Goal: Task Accomplishment & Management: Use online tool/utility

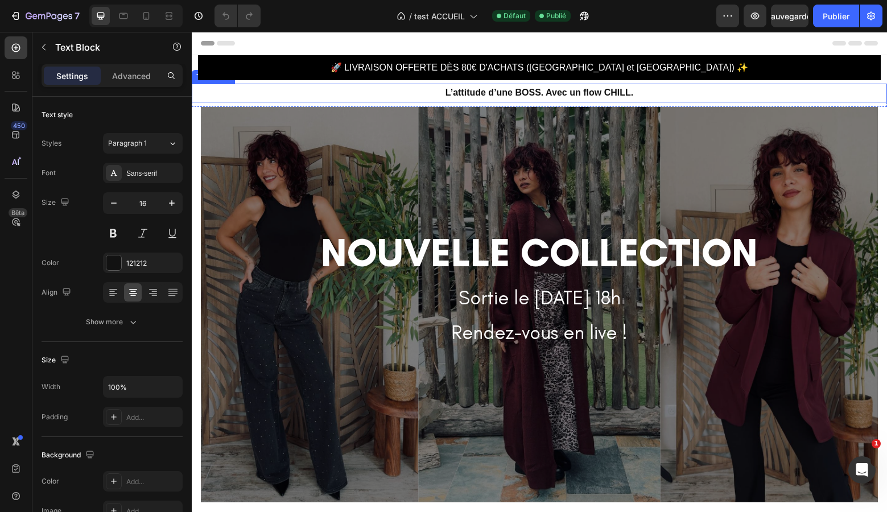
click at [330, 96] on p "L’attitude d’une BOSS. Avec un flow CHILL." at bounding box center [539, 93] width 693 height 17
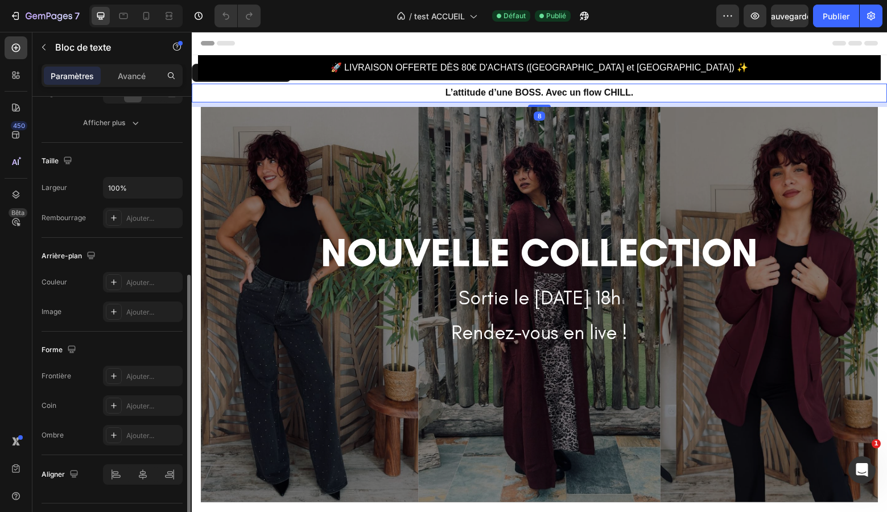
scroll to position [227, 0]
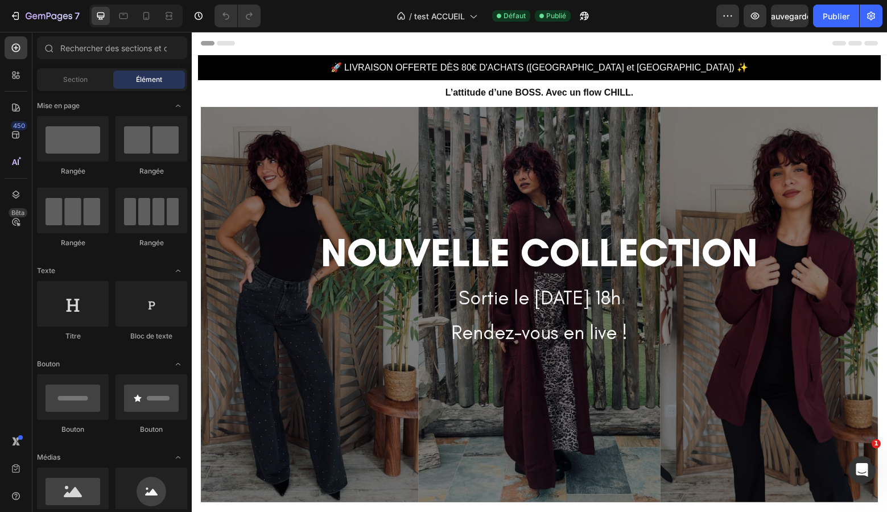
click at [882, 112] on section "Title Line Row NOUVELLE COLLECTION Heading Sortie le [DATE] 18h Rendez-vous en …" at bounding box center [540, 305] width 696 height 396
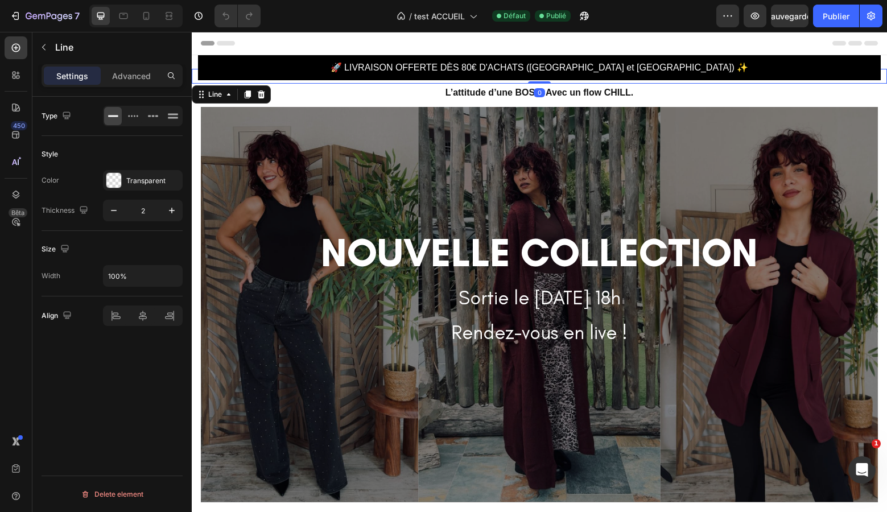
click at [884, 79] on div "Title Line 0" at bounding box center [540, 76] width 696 height 15
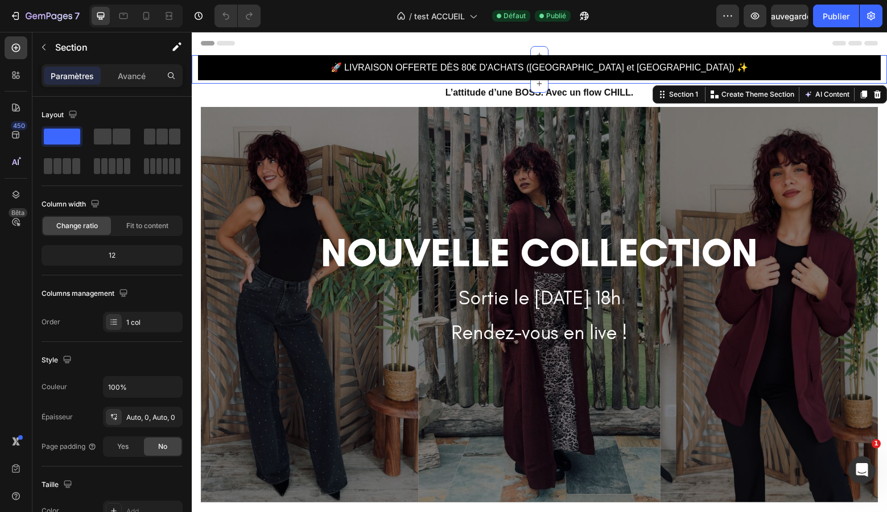
click at [194, 60] on div "🚀 LIVRAISON OFFERTE DÈS 80€ D'ACHATS ([GEOGRAPHIC_DATA] et [GEOGRAPHIC_DATA]) ✨…" at bounding box center [540, 69] width 696 height 28
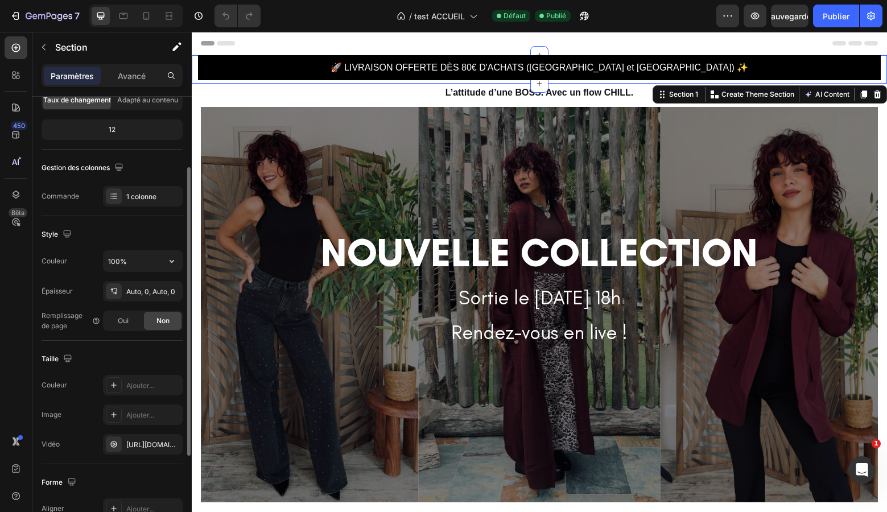
scroll to position [246, 0]
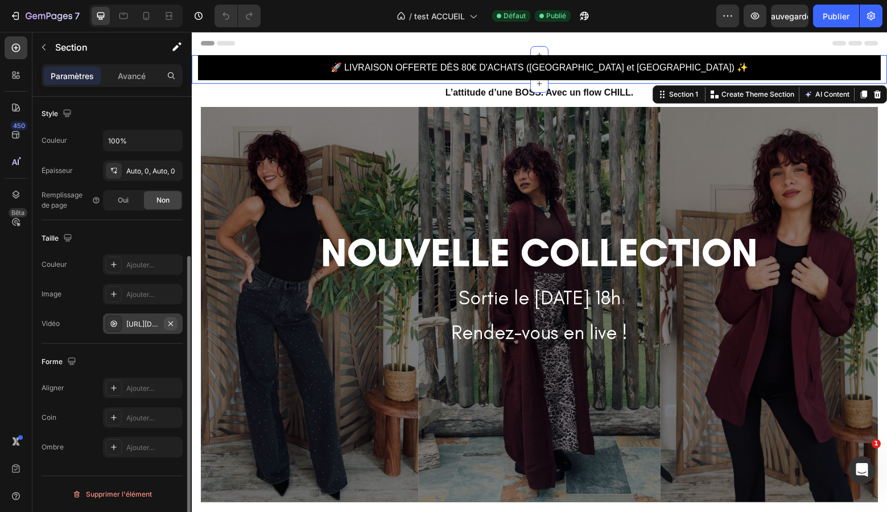
click at [172, 326] on icon "button" at bounding box center [170, 323] width 5 height 5
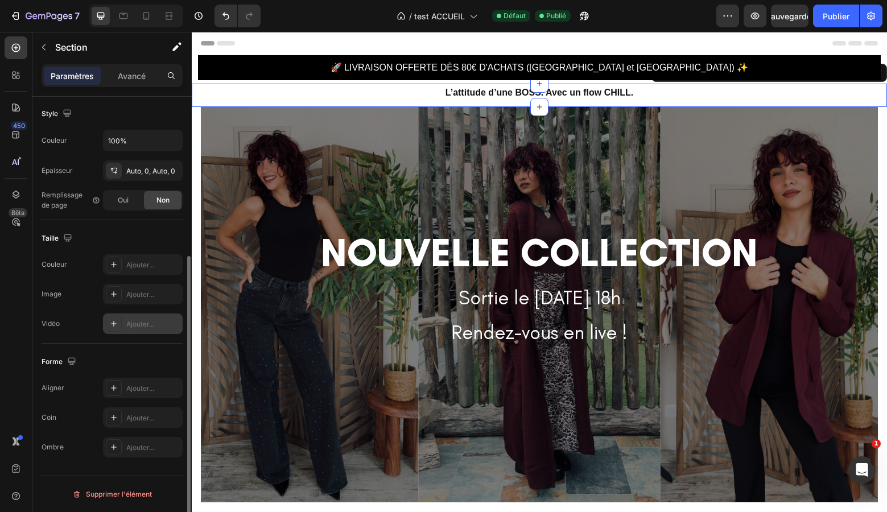
click at [198, 105] on div "L’attitude d’une BOSS. Avec un flow CHILL. Text Block" at bounding box center [540, 95] width 696 height 23
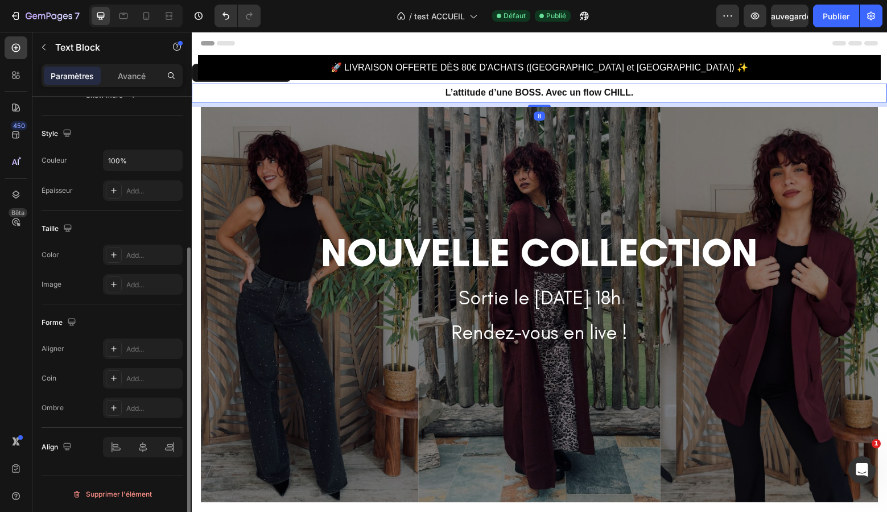
click at [357, 93] on p "L’attitude d’une BOSS. Avec un flow CHILL." at bounding box center [539, 93] width 693 height 17
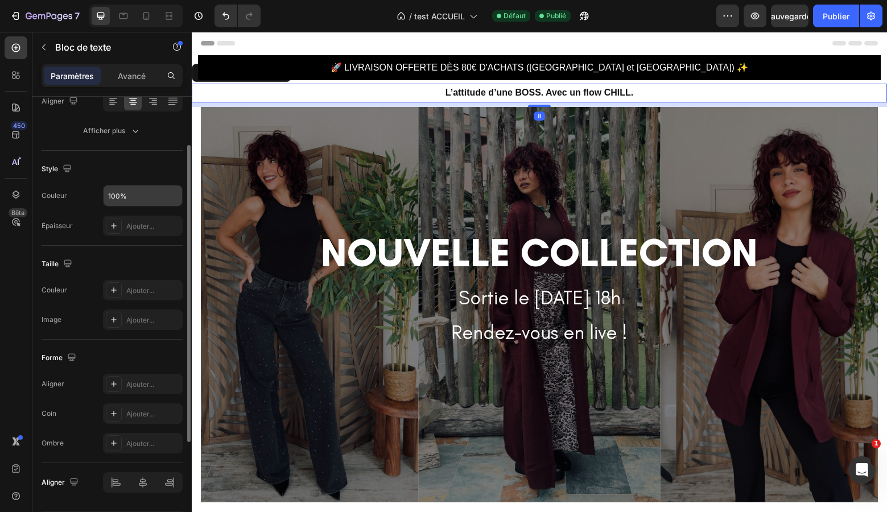
scroll to position [227, 0]
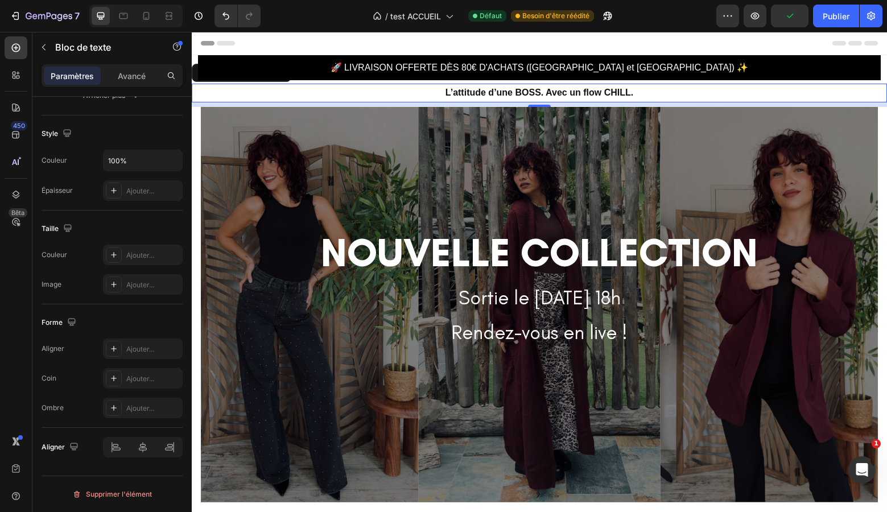
click at [196, 116] on section "Title Line Row NOUVELLE COLLECTION Heading Sortie le [DATE] 18h Rendez-vous en …" at bounding box center [540, 305] width 696 height 396
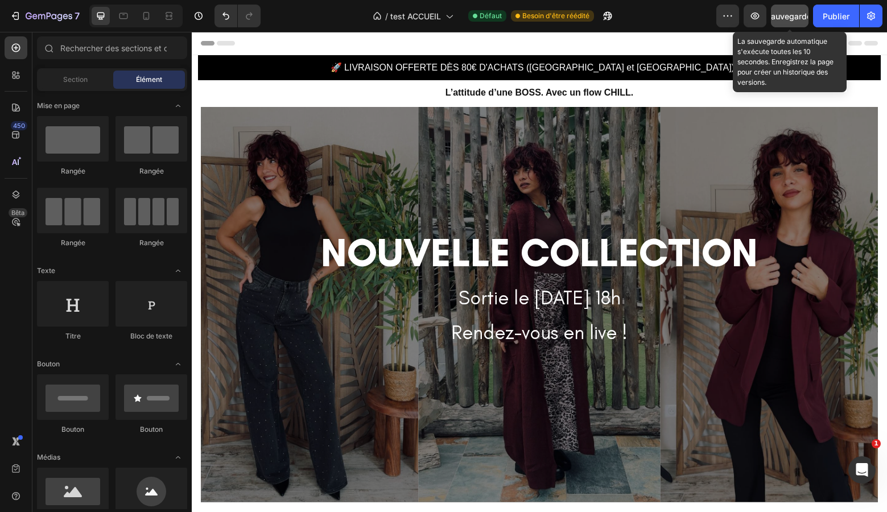
click at [791, 22] on button "Sauvegarder" at bounding box center [790, 16] width 38 height 23
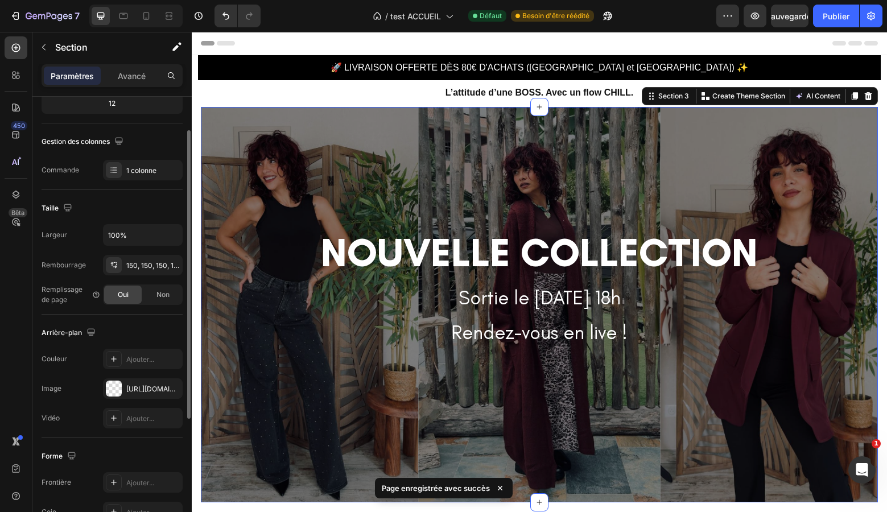
scroll to position [246, 0]
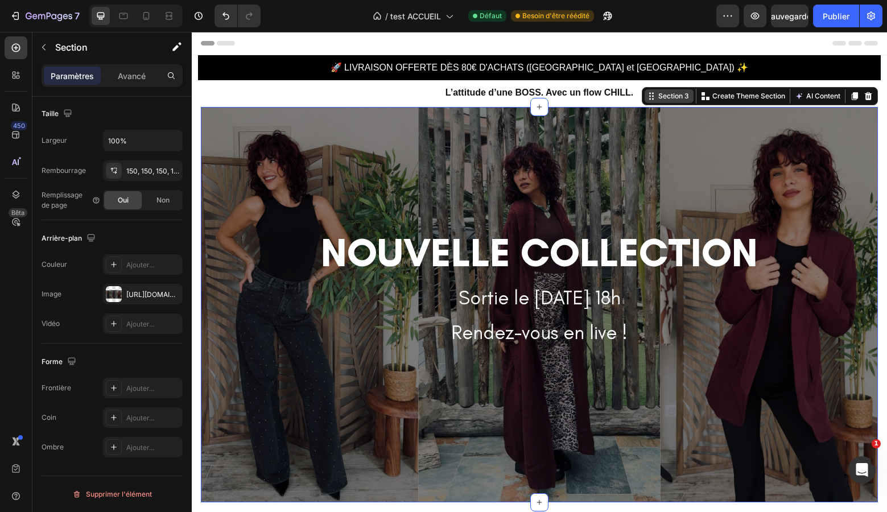
click at [682, 101] on div "Section 3" at bounding box center [669, 96] width 49 height 14
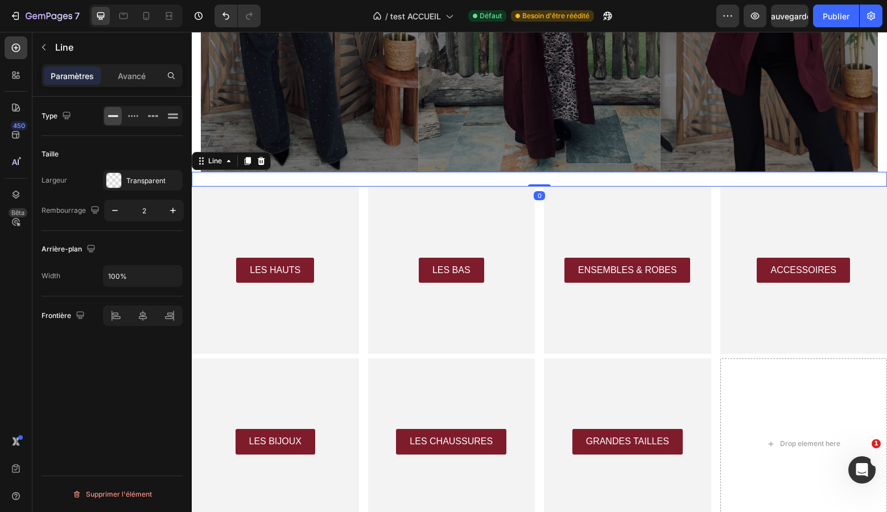
scroll to position [0, 0]
click at [643, 180] on div "Title Line 0" at bounding box center [540, 179] width 696 height 15
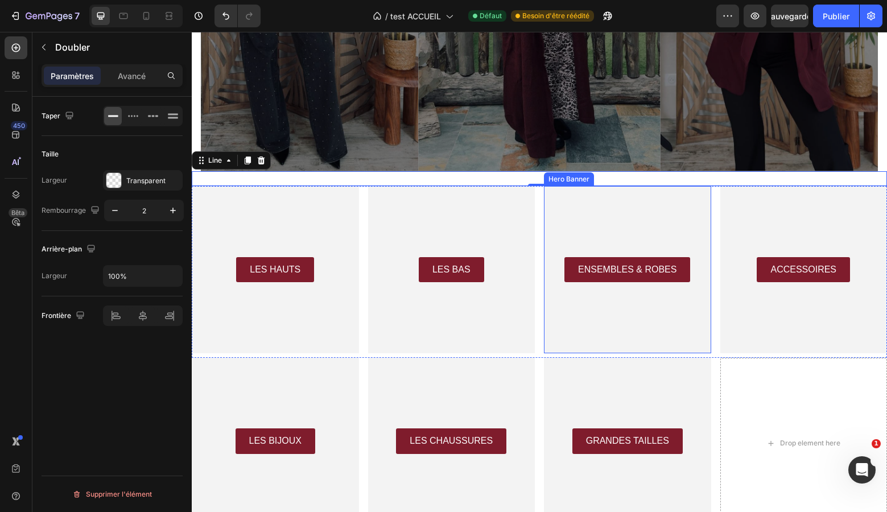
click at [565, 181] on div "Hero Banner" at bounding box center [569, 179] width 46 height 10
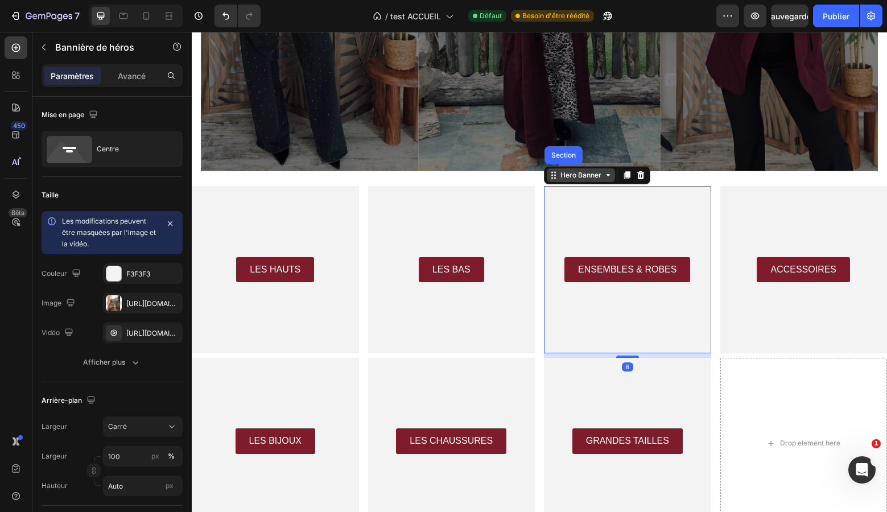
click at [573, 180] on div "Hero Banner" at bounding box center [581, 175] width 68 height 14
click at [573, 179] on div "Hero Banner" at bounding box center [581, 175] width 46 height 10
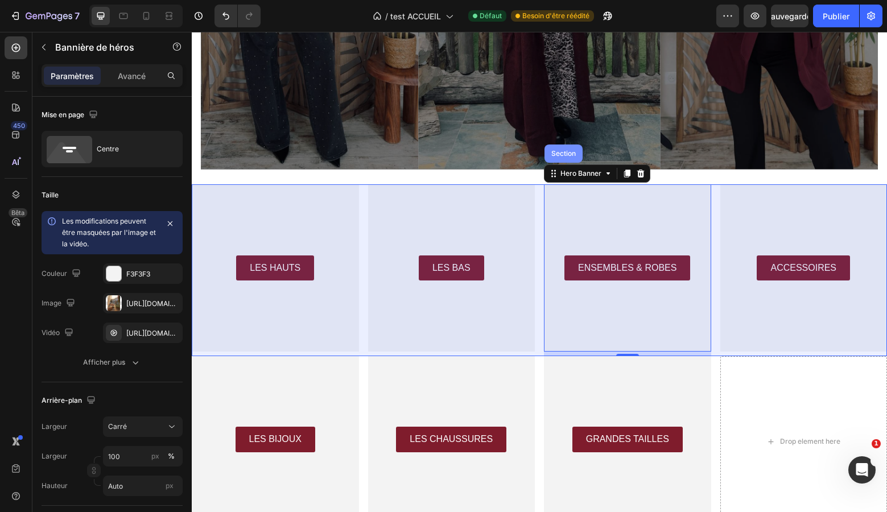
click at [566, 162] on div "Section" at bounding box center [564, 154] width 38 height 18
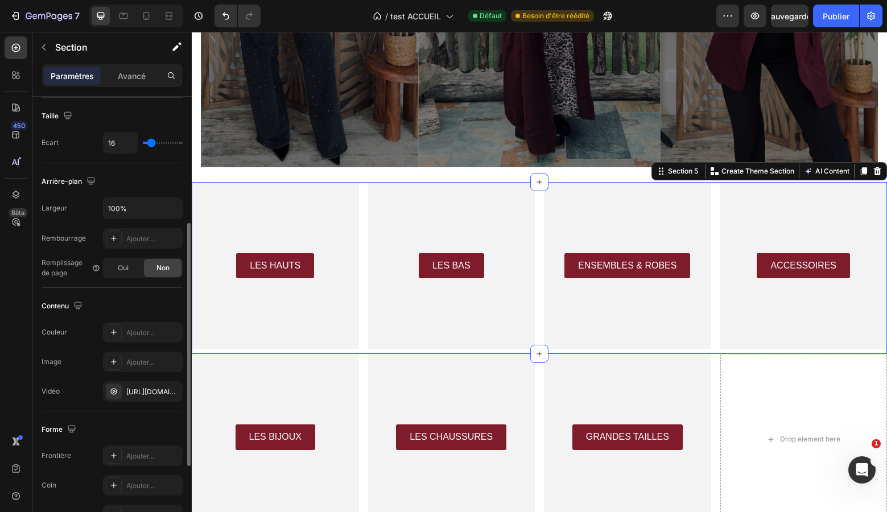
scroll to position [327, 0]
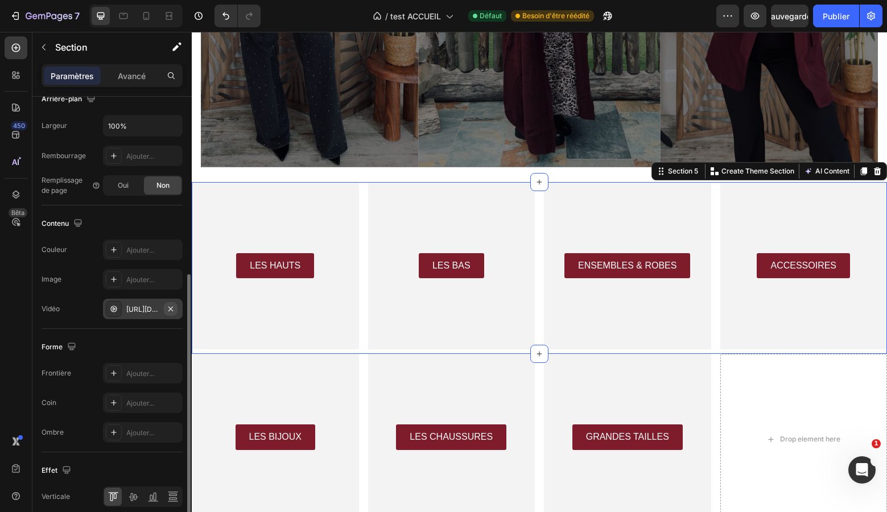
click at [171, 307] on icon "button" at bounding box center [170, 309] width 9 height 9
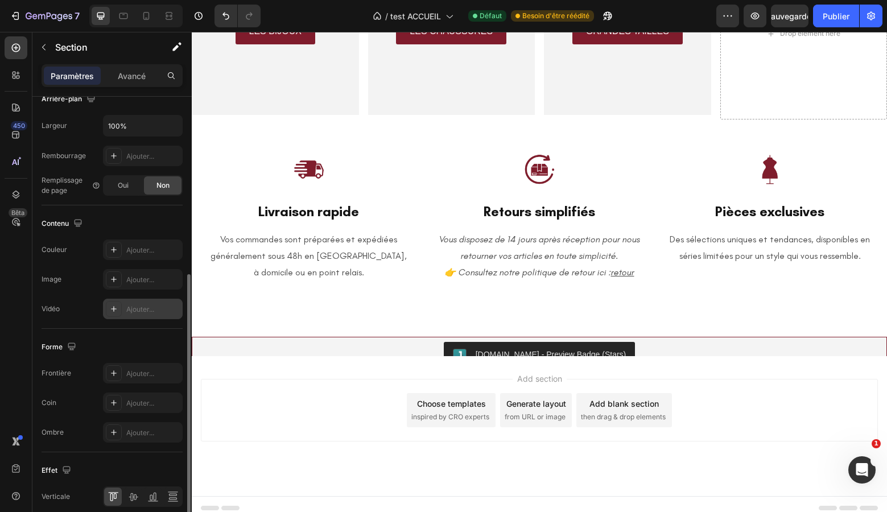
scroll to position [749, 0]
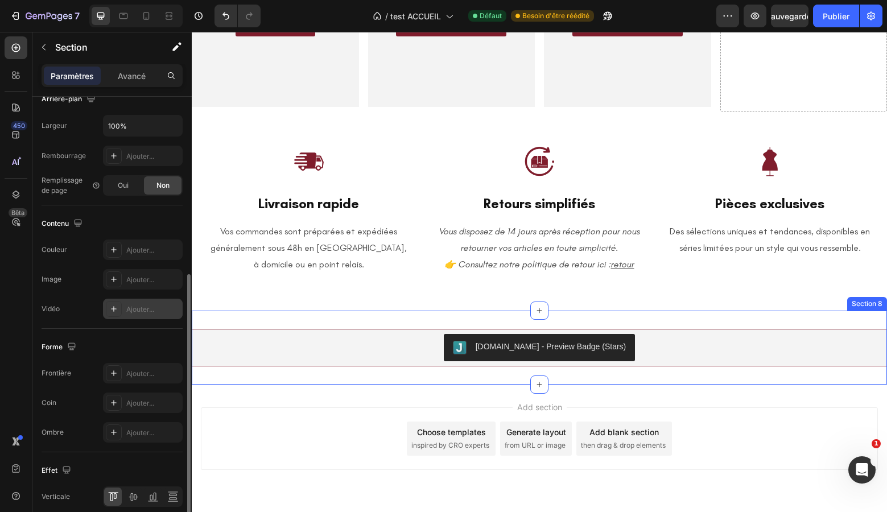
click at [335, 375] on div "[DOMAIN_NAME] - Preview Badge (Stars) [DOMAIN_NAME] Section 8" at bounding box center [540, 348] width 696 height 74
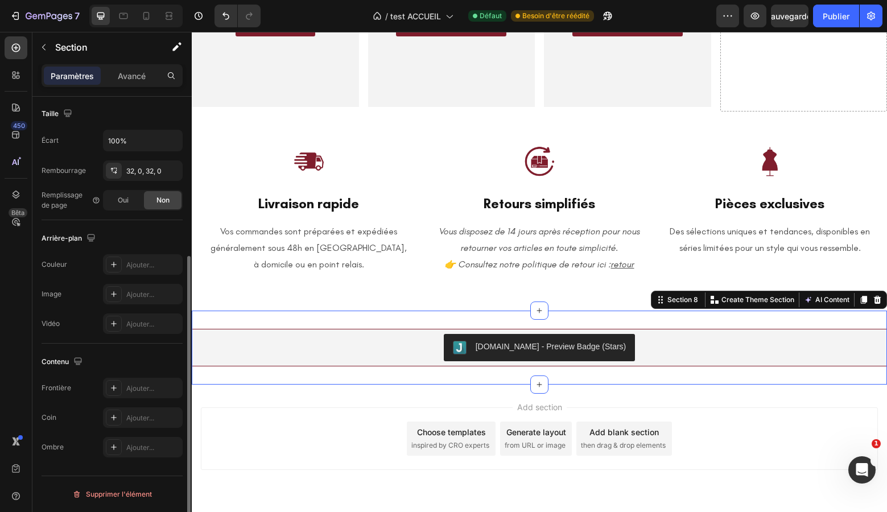
scroll to position [246, 0]
click at [681, 301] on div "Section 8" at bounding box center [682, 300] width 35 height 10
click at [393, 318] on div "[DOMAIN_NAME] - Preview Badge (Stars) [DOMAIN_NAME] Section 8 Create Theme Sect…" at bounding box center [540, 348] width 696 height 74
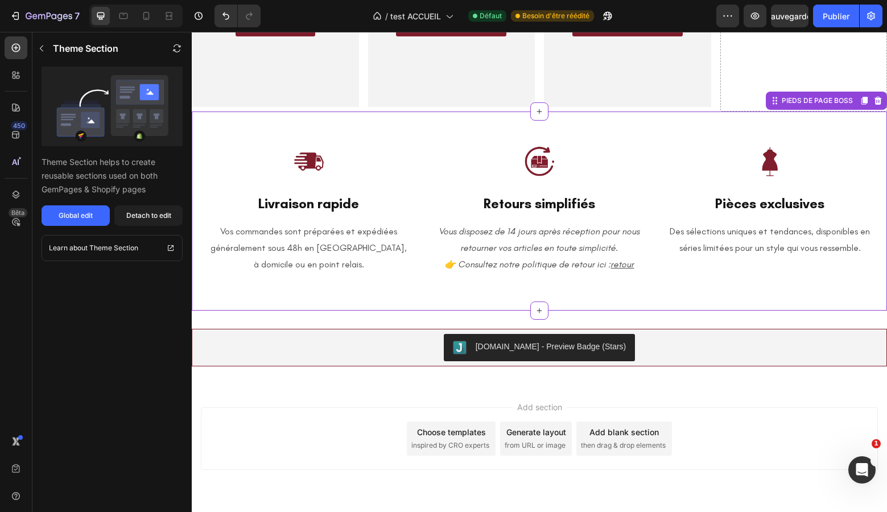
click at [271, 300] on div "Image Livraison rapide Heading Row Vos commandes sont préparées et expédiées gé…" at bounding box center [540, 211] width 696 height 199
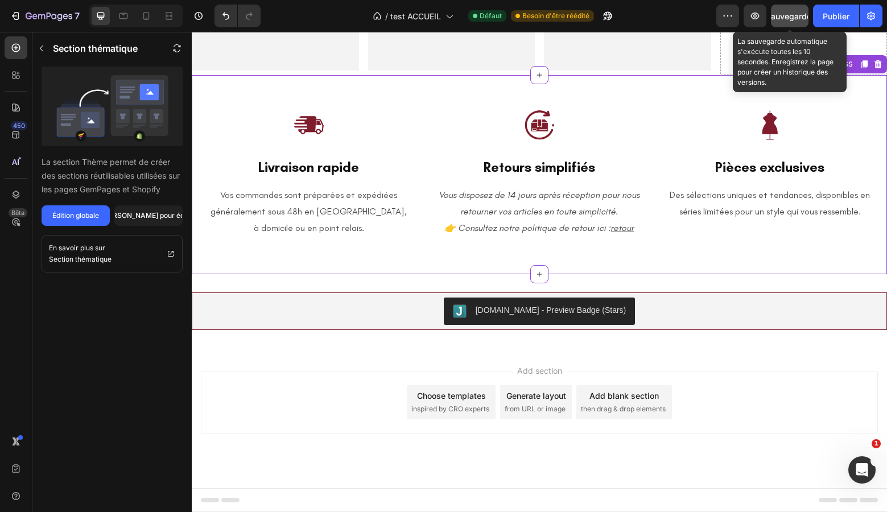
click at [787, 16] on font "Sauvegarder" at bounding box center [790, 16] width 48 height 10
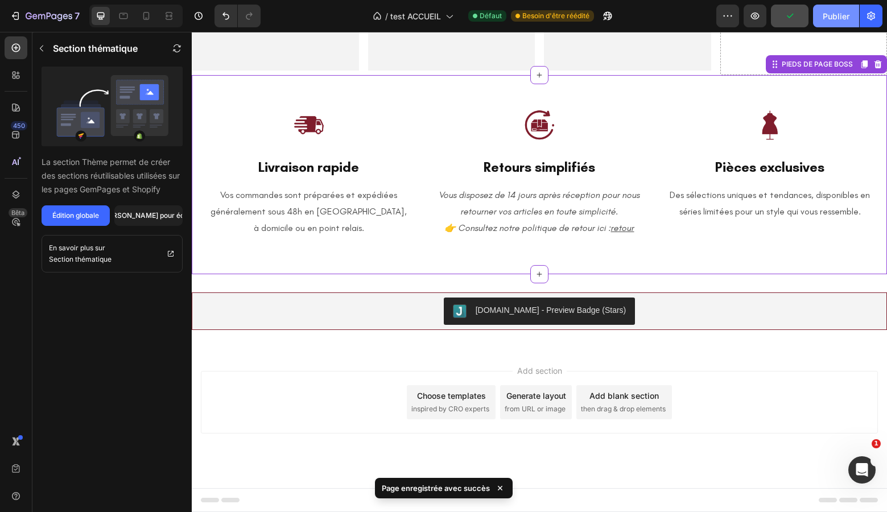
click at [822, 17] on button "Publier" at bounding box center [836, 16] width 46 height 23
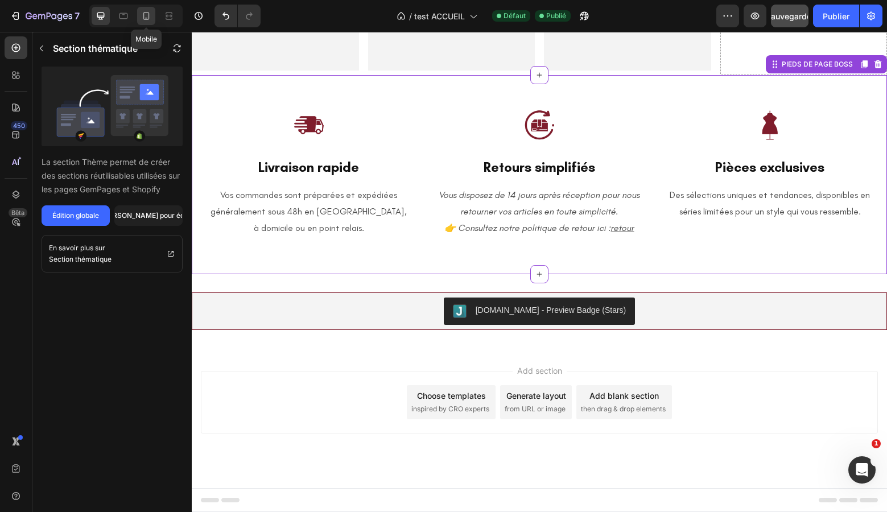
click at [150, 19] on icon at bounding box center [146, 15] width 11 height 11
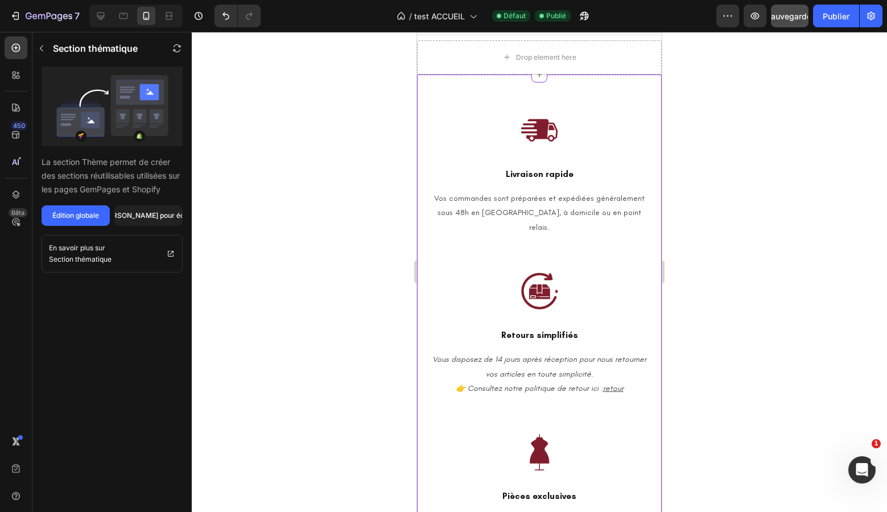
scroll to position [1519, 0]
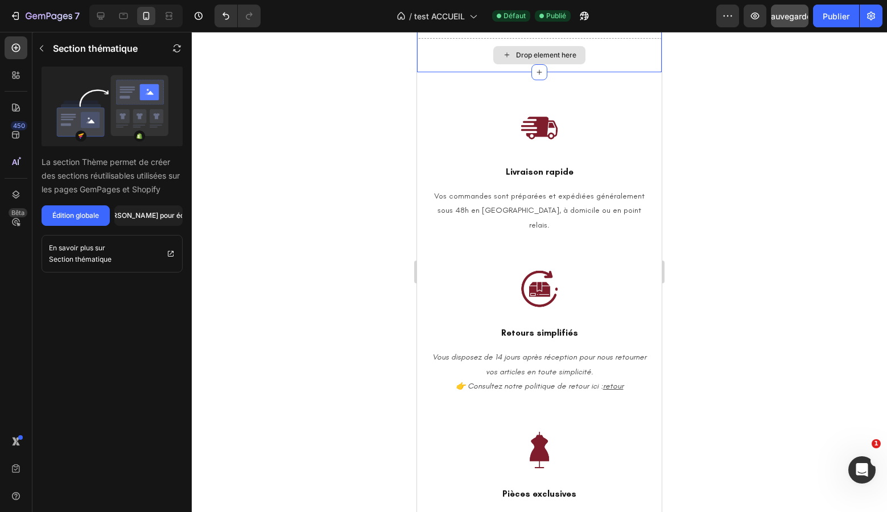
click at [464, 56] on div "Drop element here" at bounding box center [539, 55] width 245 height 34
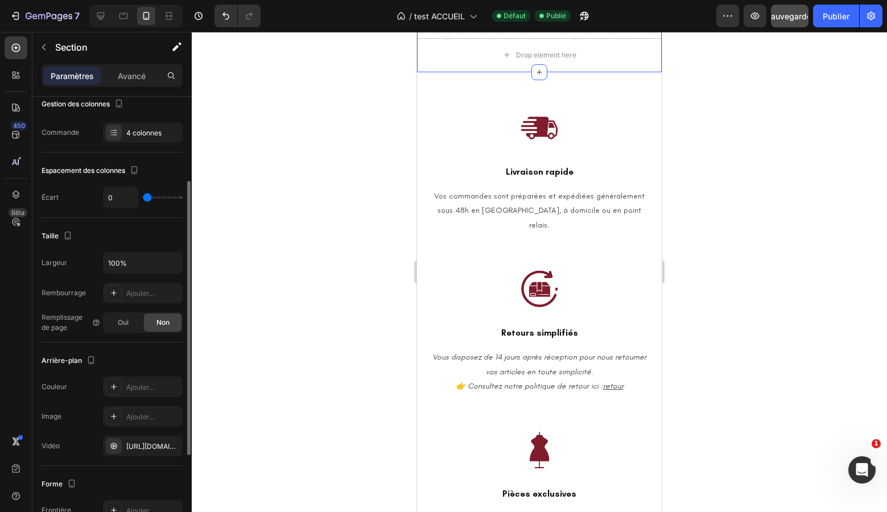
scroll to position [162, 0]
click at [172, 443] on icon "button" at bounding box center [170, 444] width 5 height 5
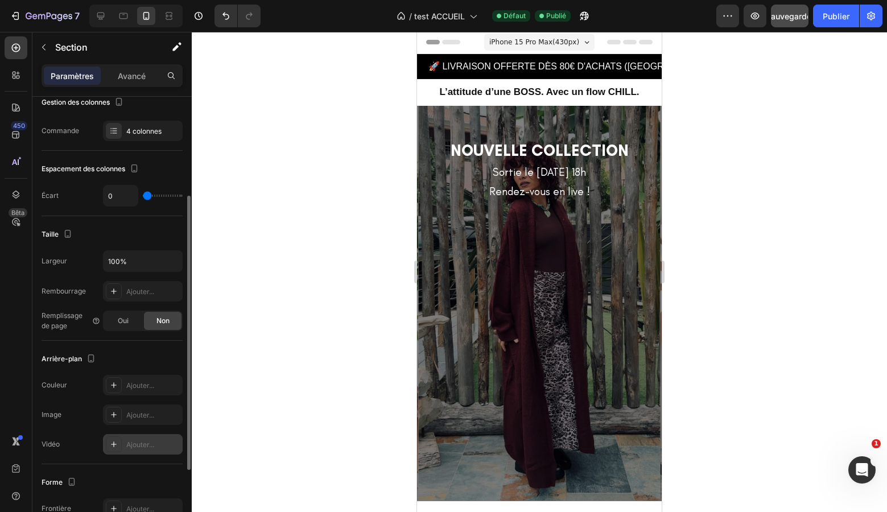
scroll to position [0, 0]
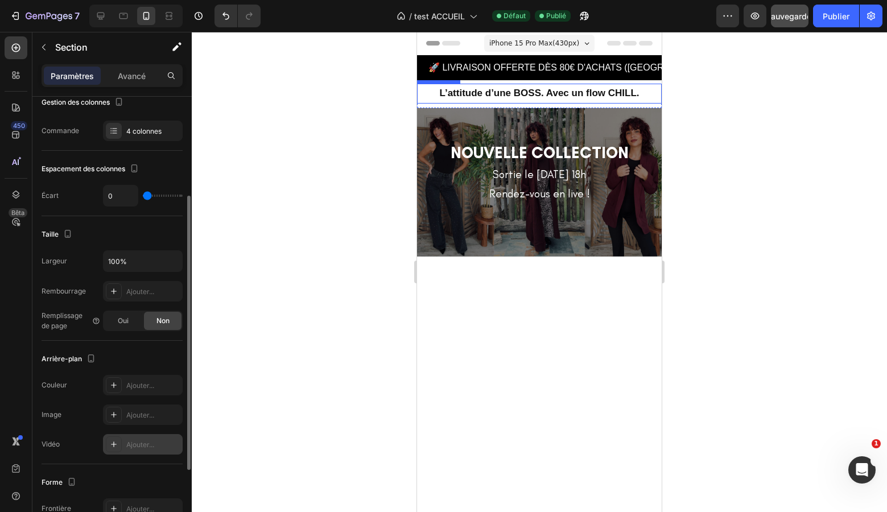
click at [425, 84] on div "L’attitude d’une BOSS. Avec un flow CHILL. Text Block" at bounding box center [539, 94] width 245 height 20
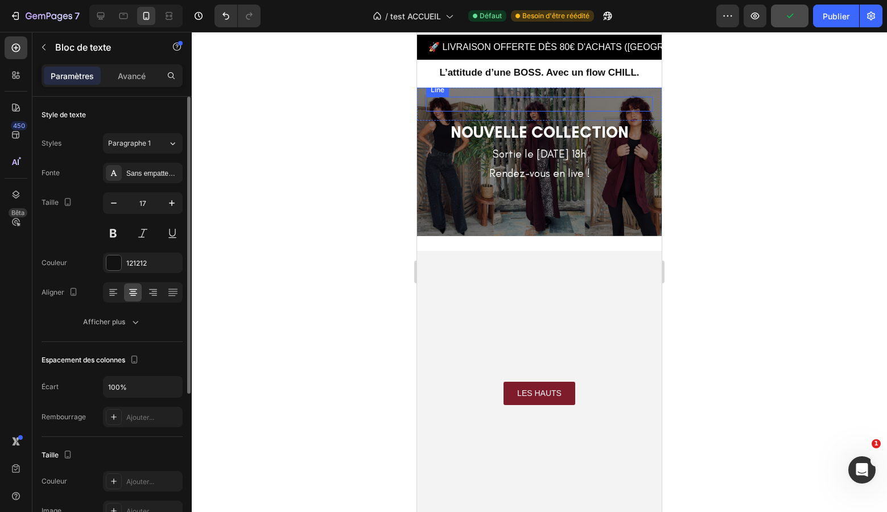
scroll to position [20, 0]
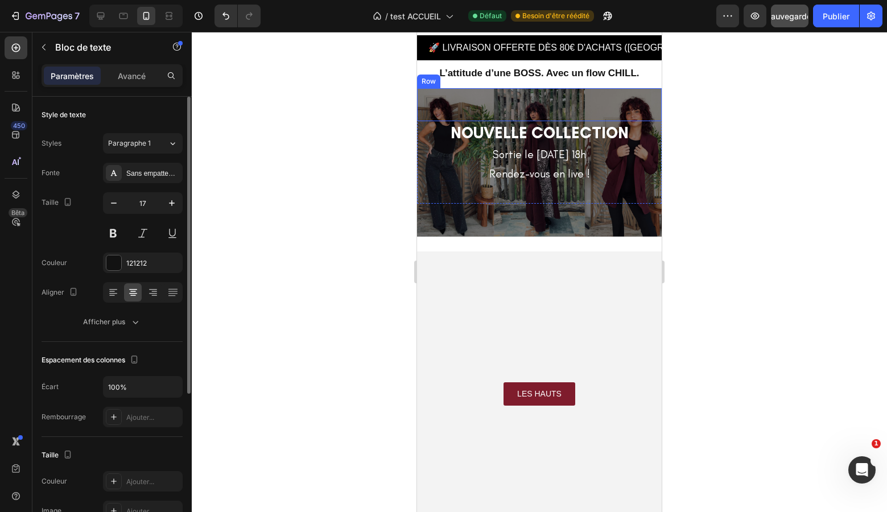
click at [430, 85] on div "Row" at bounding box center [428, 82] width 23 height 14
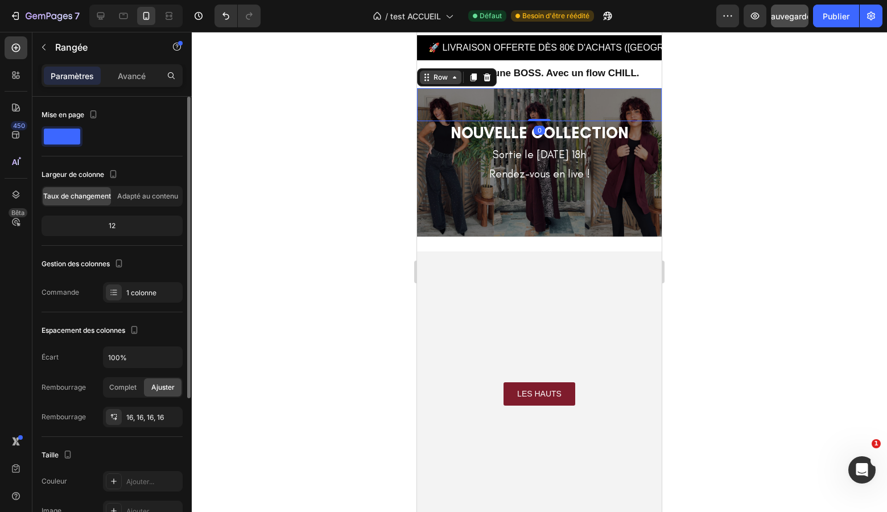
click at [437, 76] on div "Row" at bounding box center [440, 77] width 19 height 10
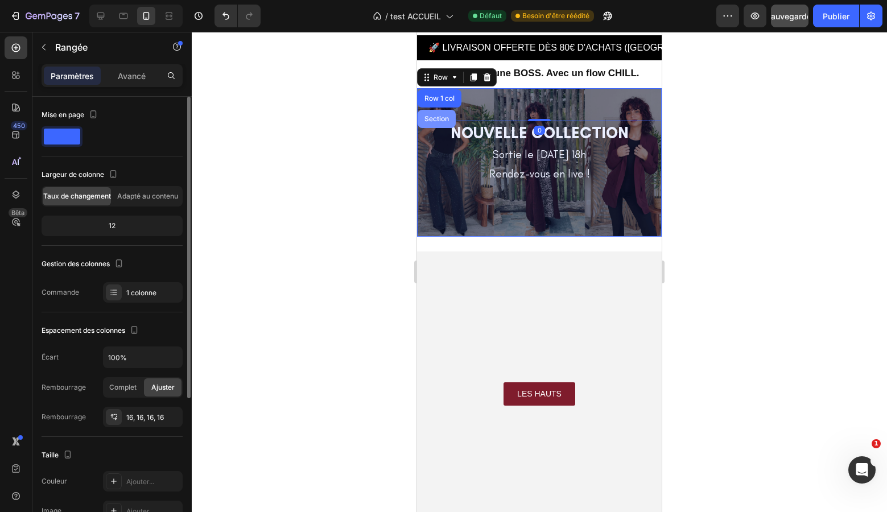
click at [438, 117] on div "Section" at bounding box center [436, 119] width 29 height 7
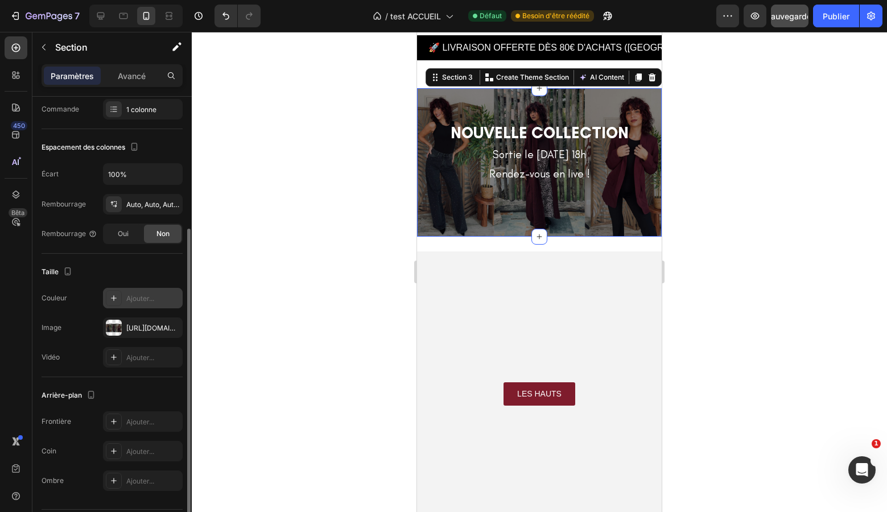
scroll to position [188, 0]
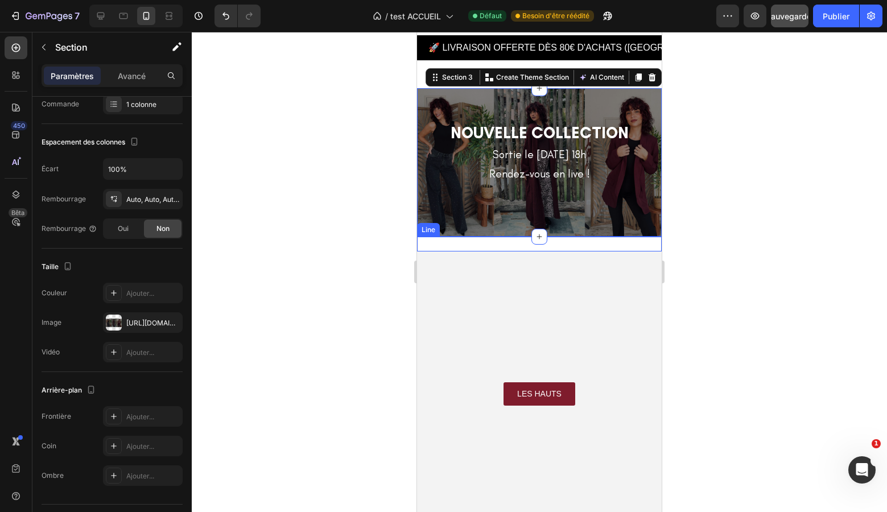
click at [430, 244] on div at bounding box center [539, 244] width 245 height 1
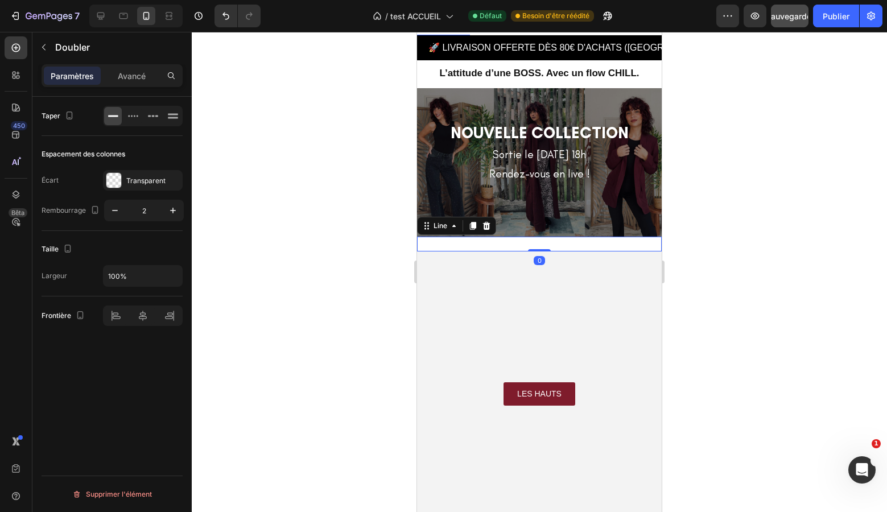
scroll to position [0, 0]
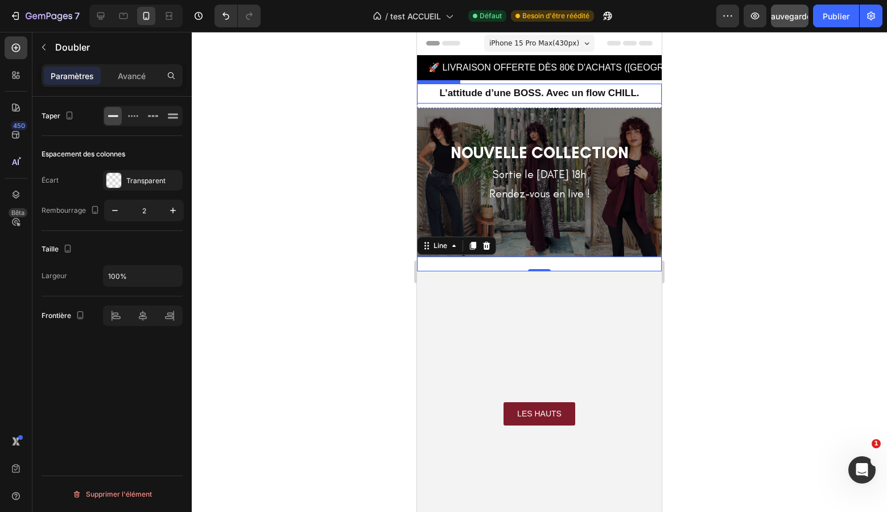
click at [434, 81] on div "Text Block" at bounding box center [438, 77] width 43 height 14
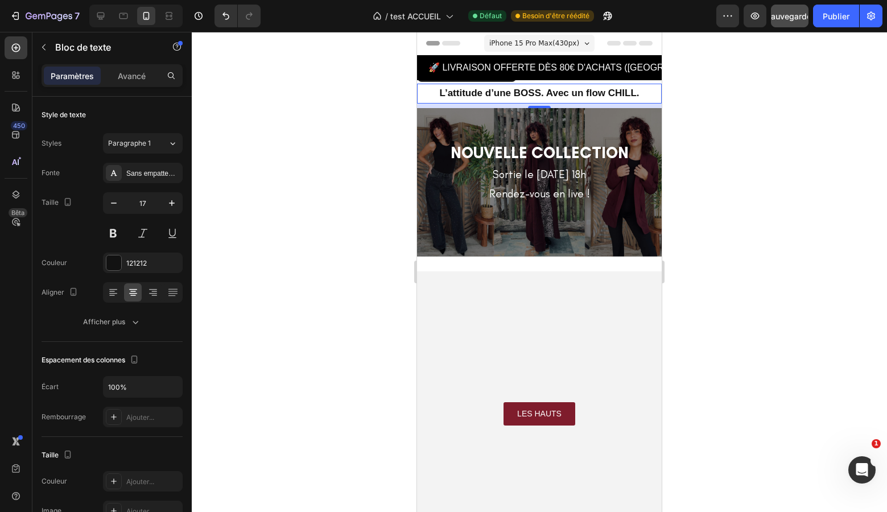
click at [360, 230] on div at bounding box center [540, 272] width 696 height 480
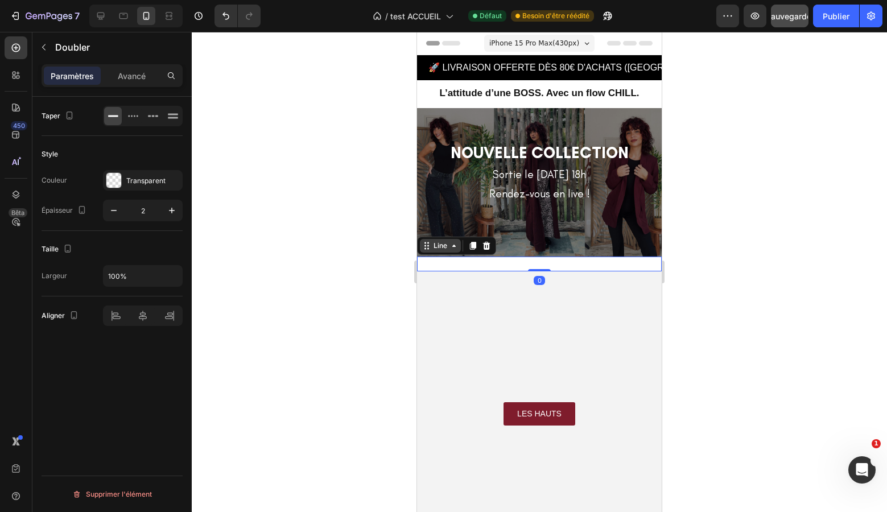
click at [433, 248] on div "Line" at bounding box center [440, 246] width 18 height 10
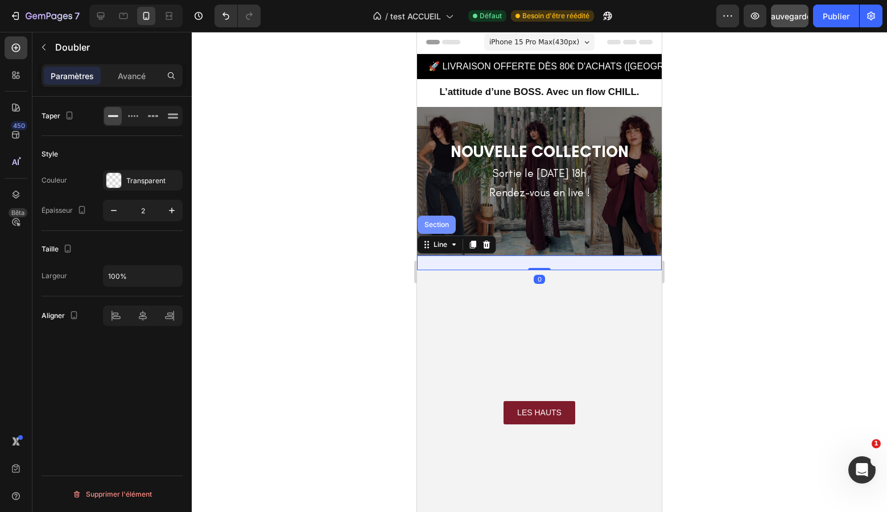
click at [437, 227] on div "Section" at bounding box center [436, 224] width 29 height 7
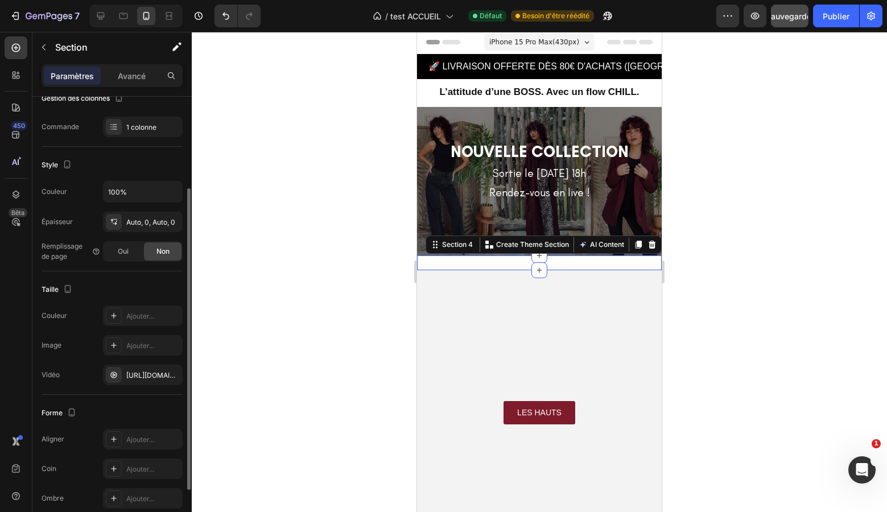
scroll to position [172, 0]
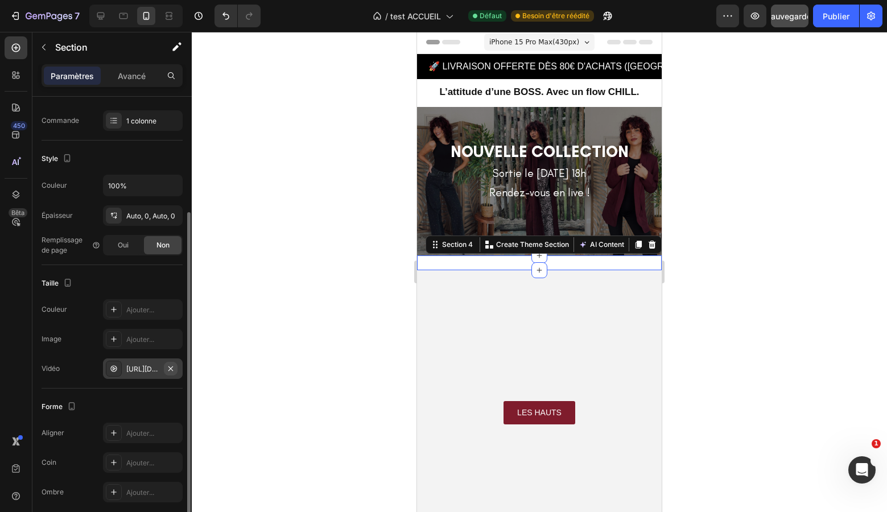
click at [171, 369] on icon "button" at bounding box center [170, 368] width 5 height 5
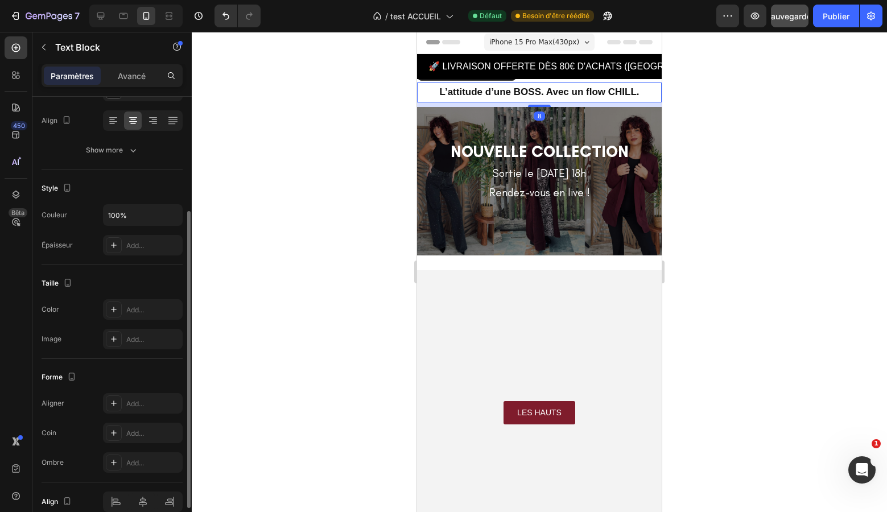
click at [427, 96] on p "L’attitude d’une BOSS. Avec un flow CHILL." at bounding box center [539, 93] width 242 height 18
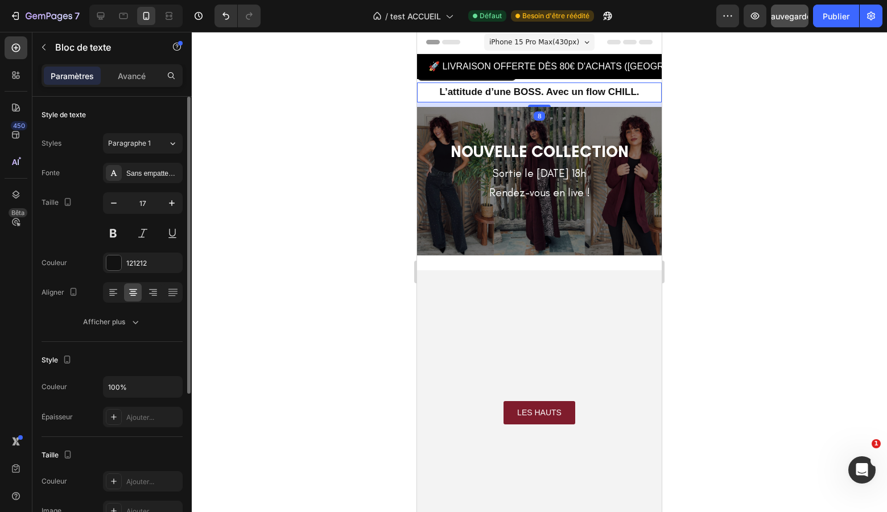
scroll to position [0, 0]
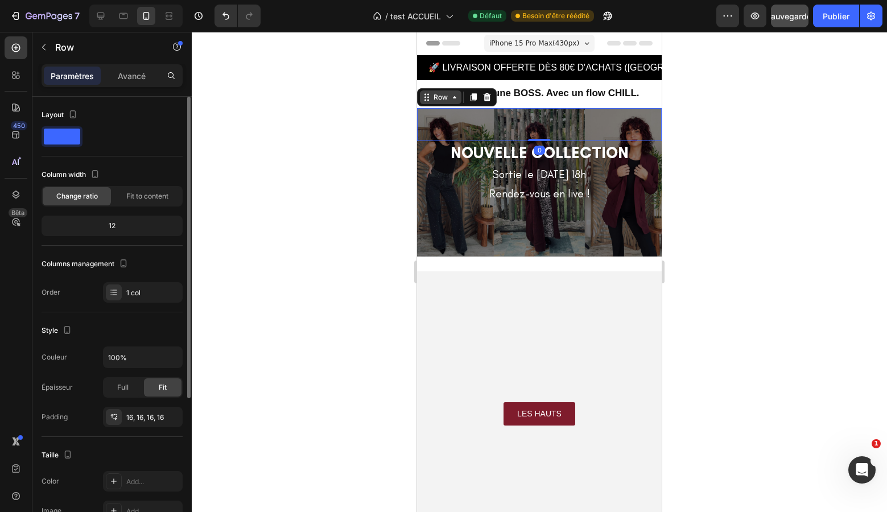
click at [431, 104] on div "Row" at bounding box center [457, 97] width 80 height 18
click at [435, 96] on div "Row" at bounding box center [440, 97] width 19 height 10
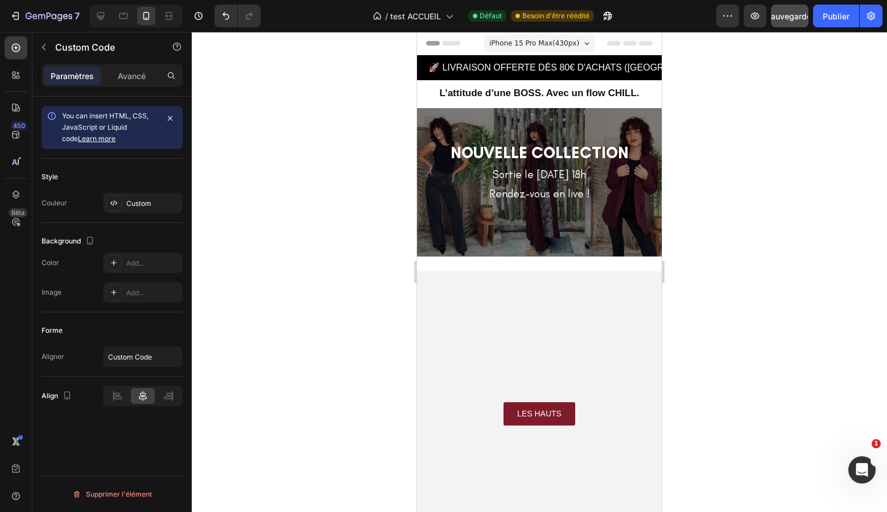
click at [438, 77] on div "🚀 LIVRAISON OFFERTE DÈS 80€ D'ACHATS ([GEOGRAPHIC_DATA] et [GEOGRAPHIC_DATA]) ✨" at bounding box center [539, 67] width 245 height 25
click at [434, 85] on p "L’attitude d’une BOSS. Avec un flow CHILL." at bounding box center [539, 94] width 242 height 18
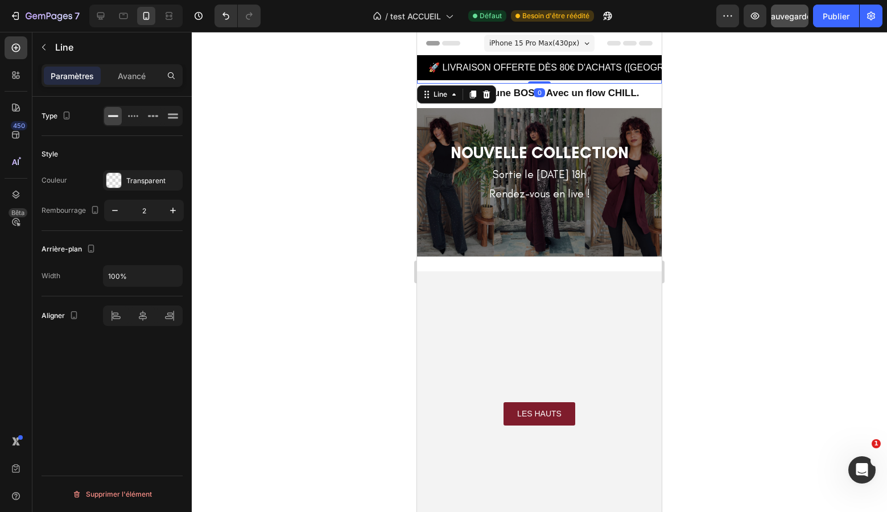
click at [433, 83] on div "Title Line 0" at bounding box center [539, 76] width 245 height 15
click at [437, 92] on div "Line" at bounding box center [440, 94] width 18 height 10
click at [436, 83] on div "Section" at bounding box center [437, 74] width 38 height 18
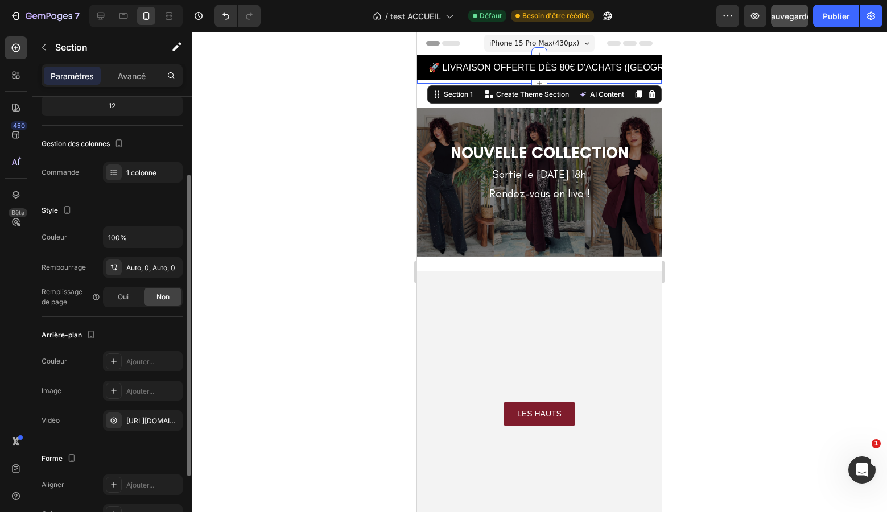
scroll to position [125, 0]
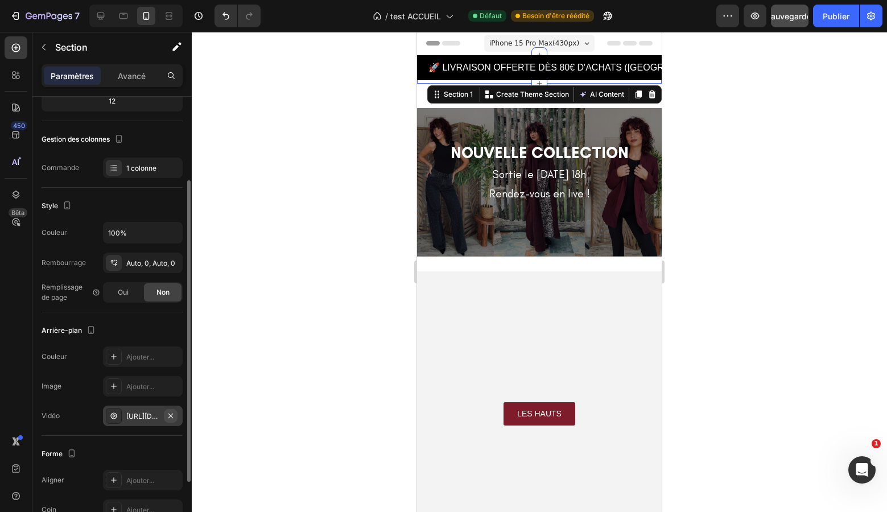
click at [172, 416] on icon "button" at bounding box center [170, 416] width 9 height 9
click at [407, 110] on div at bounding box center [540, 272] width 696 height 480
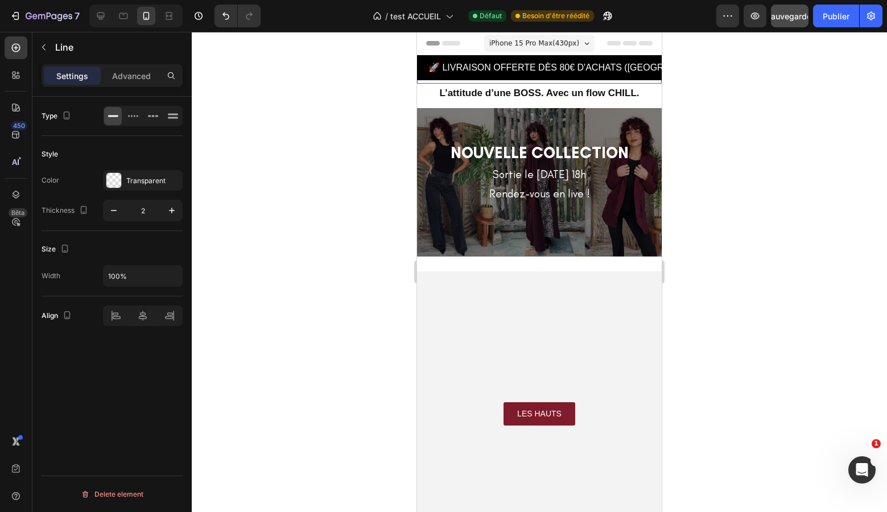
click at [660, 81] on div "Title Line" at bounding box center [539, 76] width 245 height 15
click at [450, 97] on icon at bounding box center [454, 94] width 9 height 9
click at [447, 81] on div "Section" at bounding box center [437, 74] width 38 height 18
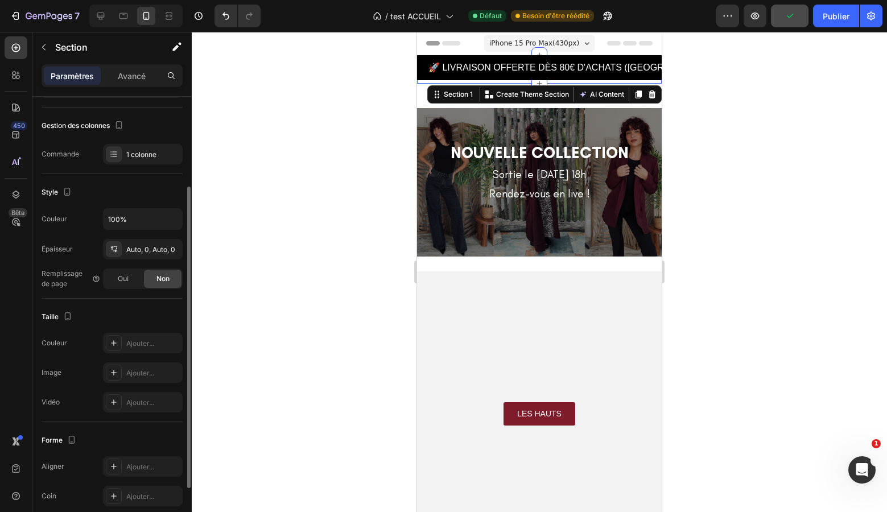
scroll to position [137, 0]
click at [382, 168] on div at bounding box center [540, 272] width 696 height 480
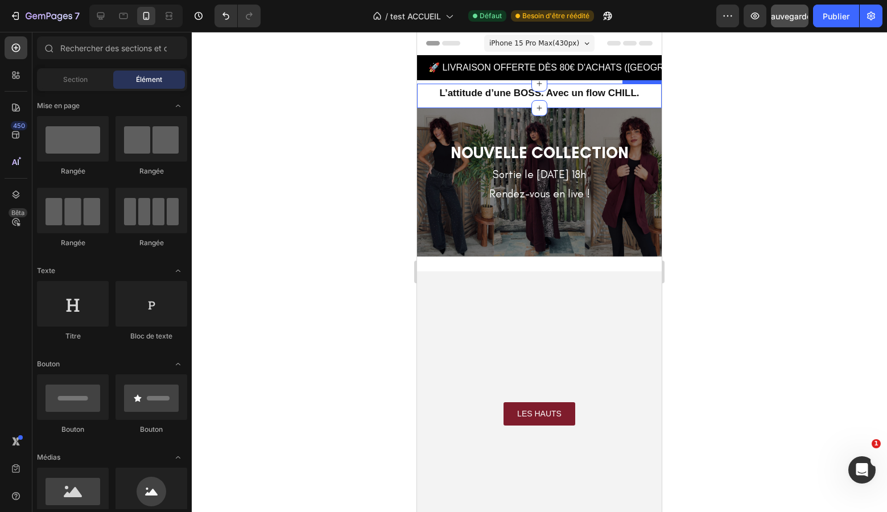
click at [492, 105] on div "L’attitude d’une BOSS. Avec un flow CHILL. Text Block" at bounding box center [539, 96] width 245 height 24
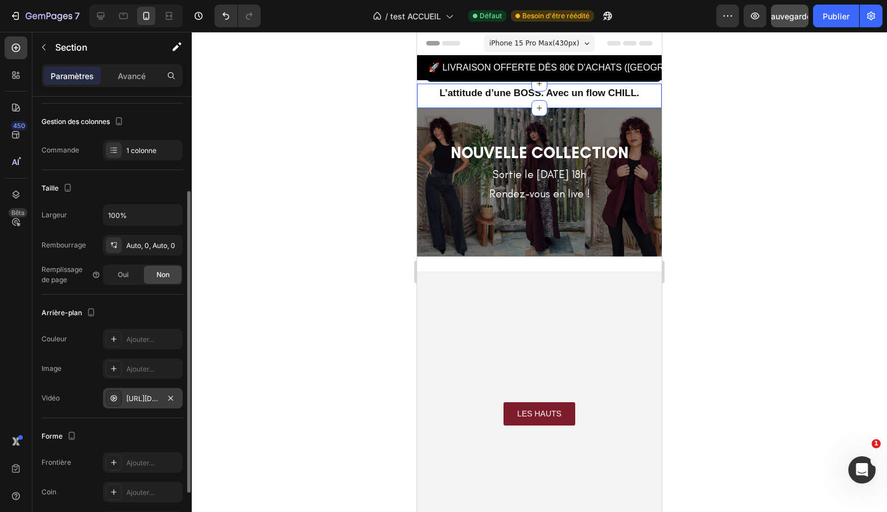
scroll to position [142, 0]
click at [171, 399] on icon "button" at bounding box center [170, 398] width 9 height 9
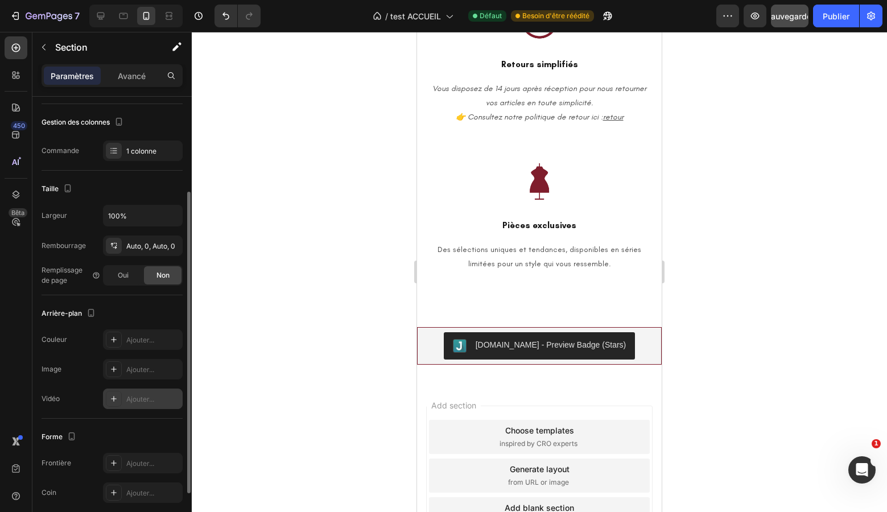
scroll to position [2529, 0]
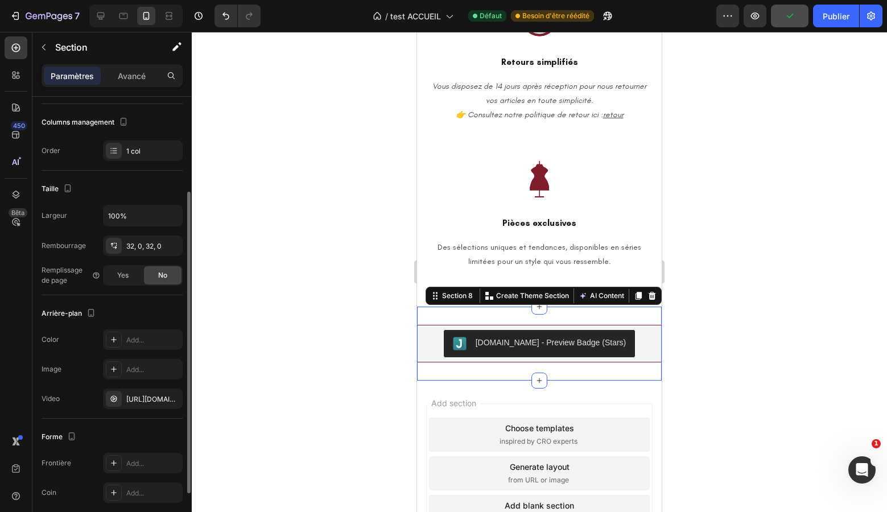
click at [619, 307] on div at bounding box center [539, 344] width 245 height 74
click at [170, 399] on icon "button" at bounding box center [170, 398] width 5 height 5
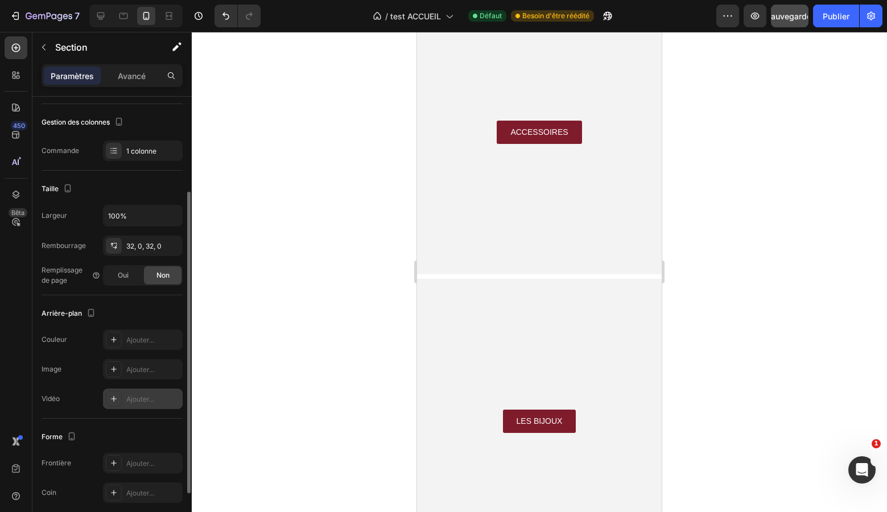
scroll to position [1146, 0]
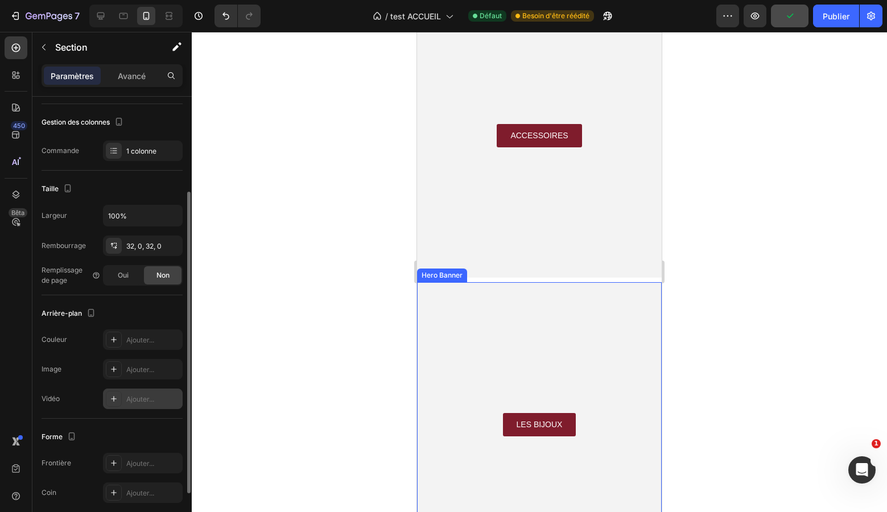
click at [478, 289] on video "Background Image" at bounding box center [539, 424] width 245 height 285
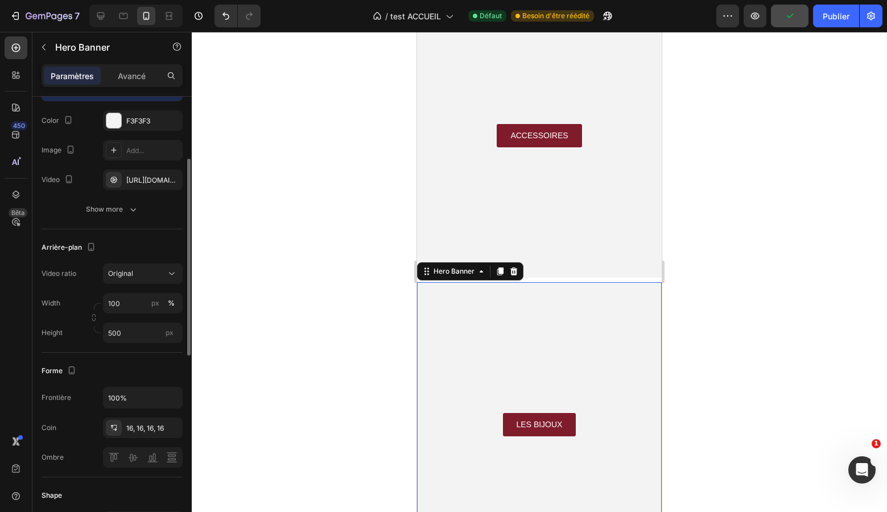
scroll to position [0, 0]
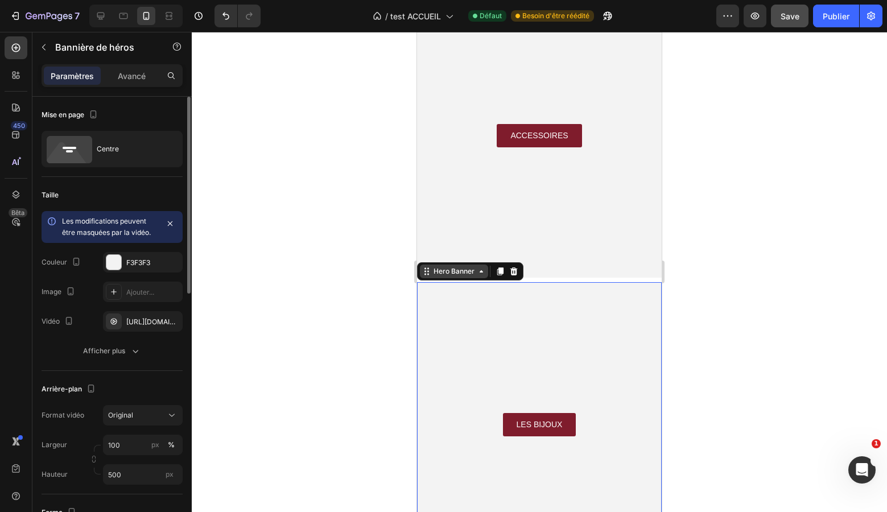
click at [449, 275] on div "Hero Banner" at bounding box center [454, 271] width 46 height 10
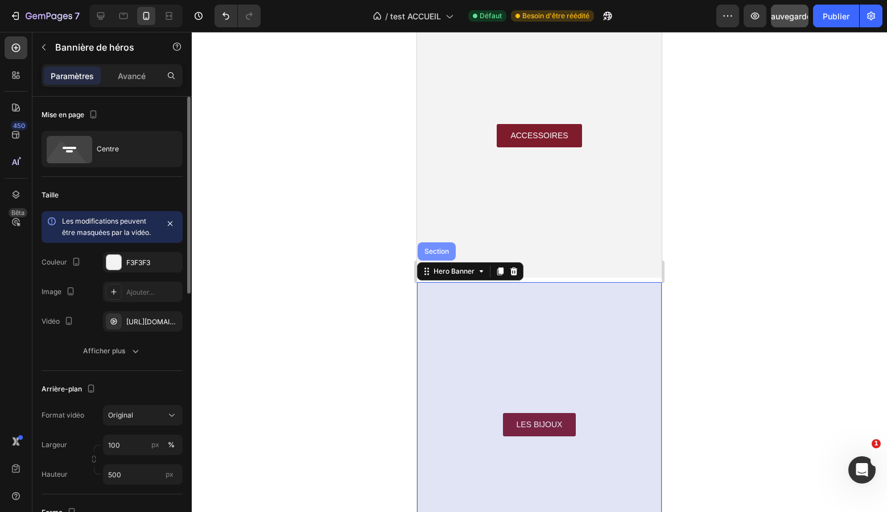
click at [449, 257] on div "Section" at bounding box center [437, 251] width 38 height 18
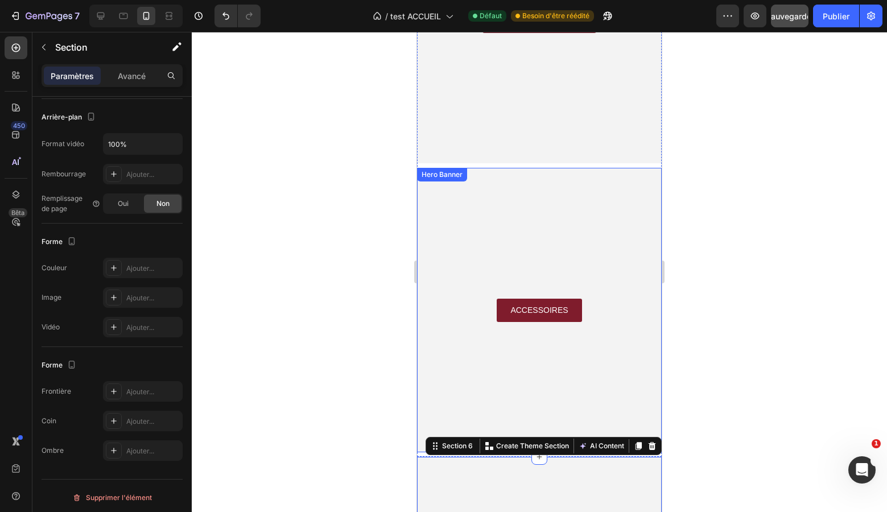
scroll to position [932, 0]
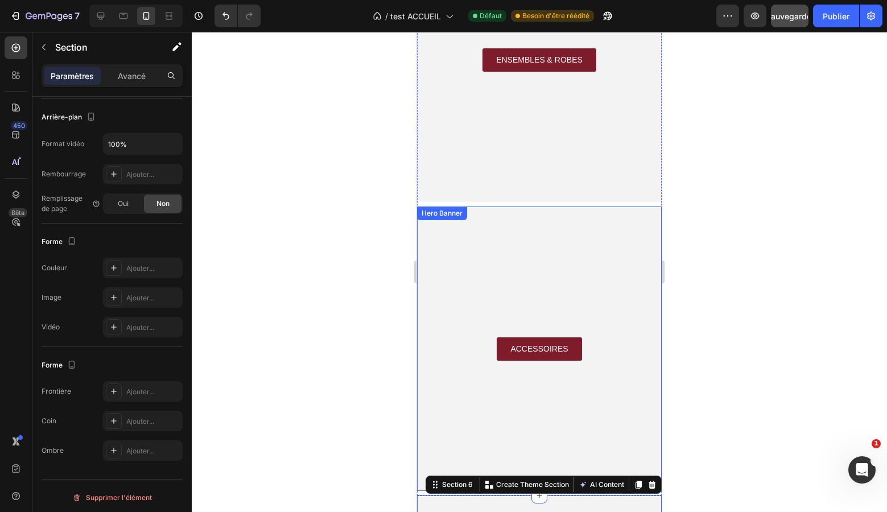
click at [431, 214] on div "ACCESSOIRES Button Hero Banner" at bounding box center [539, 349] width 245 height 285
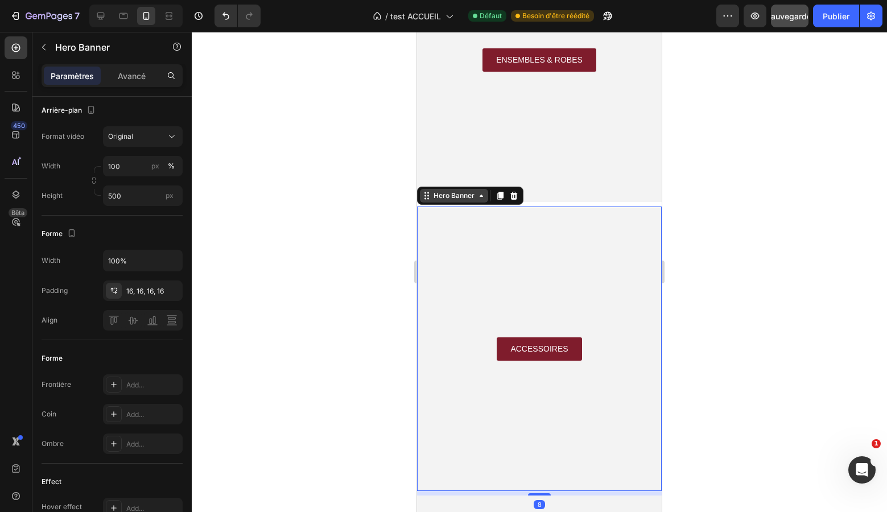
scroll to position [0, 0]
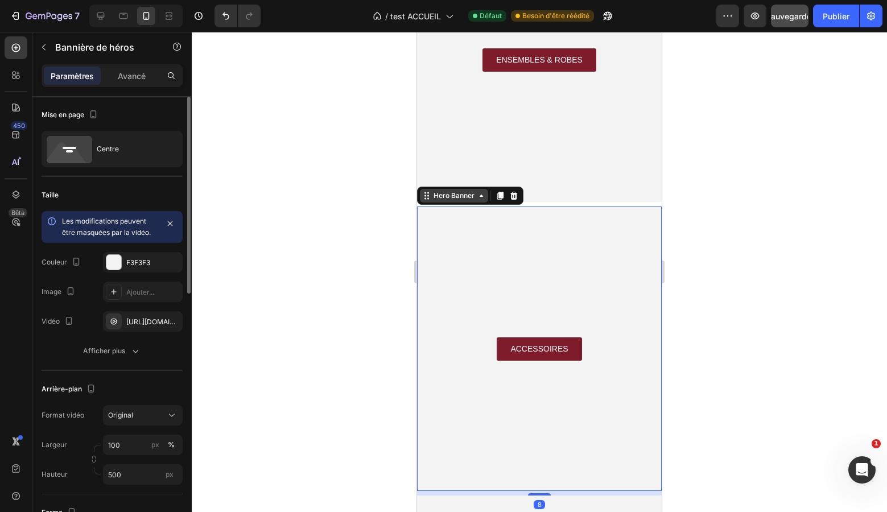
click at [443, 197] on div "Hero Banner" at bounding box center [454, 196] width 46 height 10
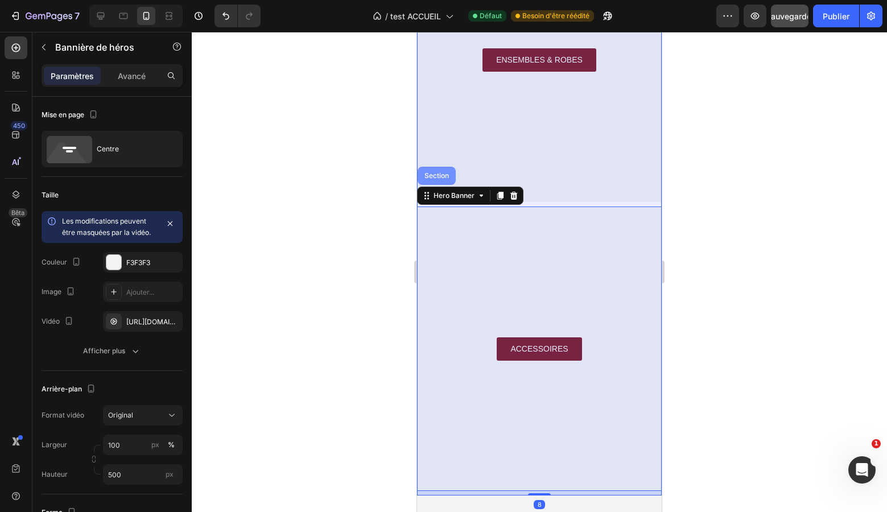
click at [443, 182] on div "Section" at bounding box center [437, 176] width 38 height 18
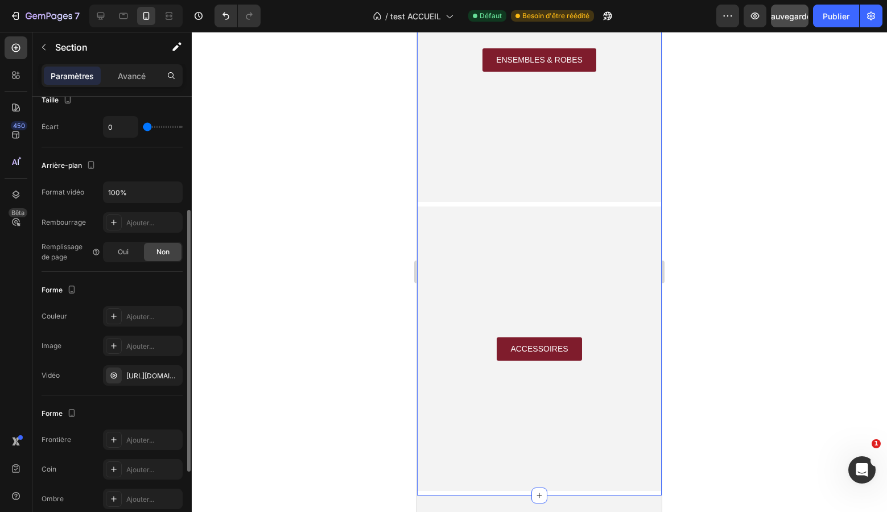
scroll to position [198, 0]
click at [174, 378] on icon "button" at bounding box center [170, 378] width 9 height 9
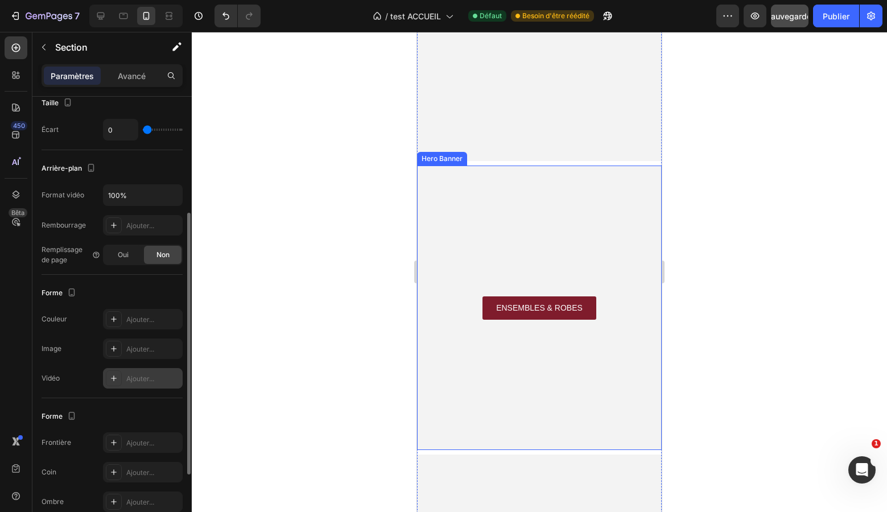
scroll to position [681, 0]
click at [450, 164] on div "Hero Banner" at bounding box center [442, 162] width 46 height 10
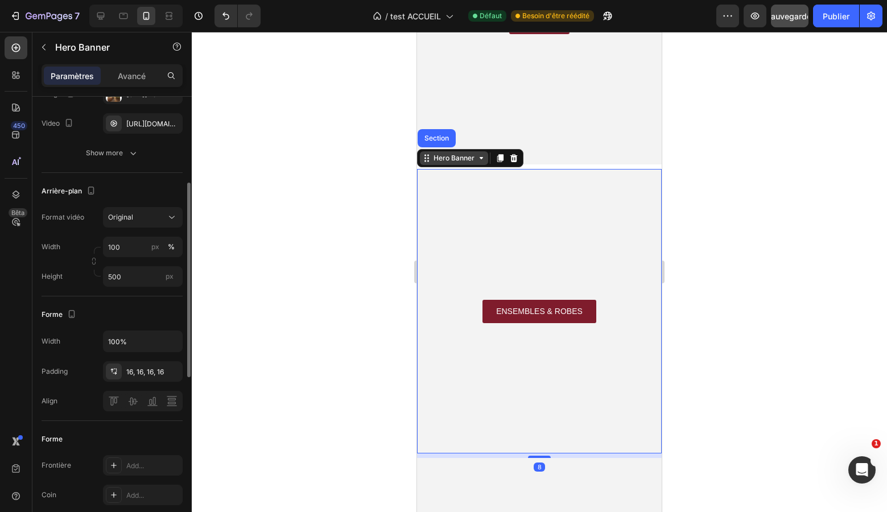
scroll to position [0, 0]
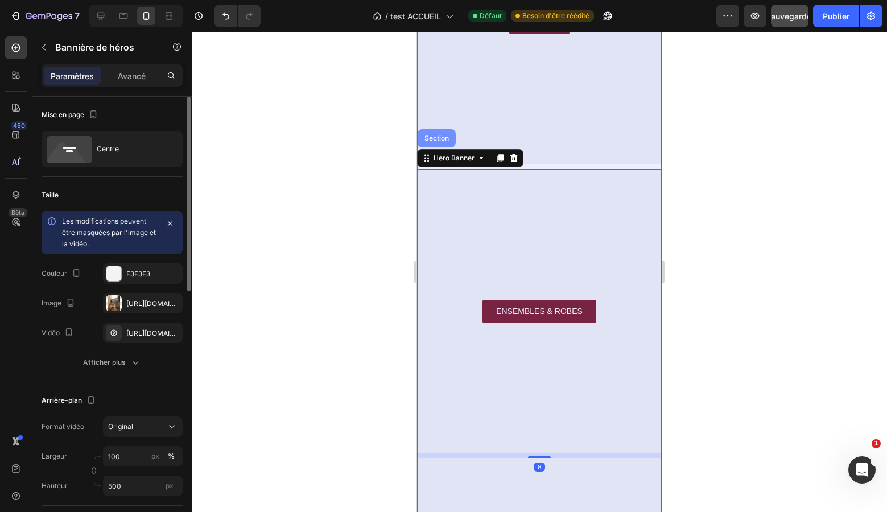
click at [442, 145] on div "Section" at bounding box center [437, 138] width 38 height 18
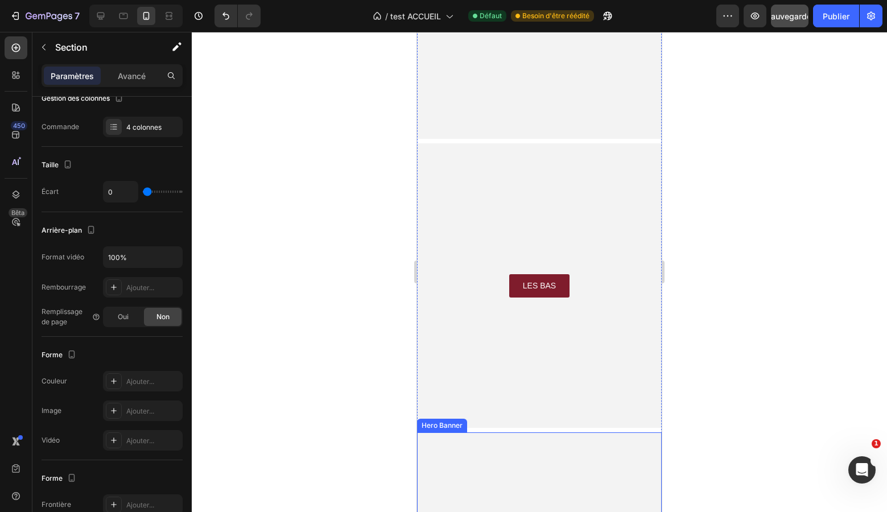
scroll to position [372, 0]
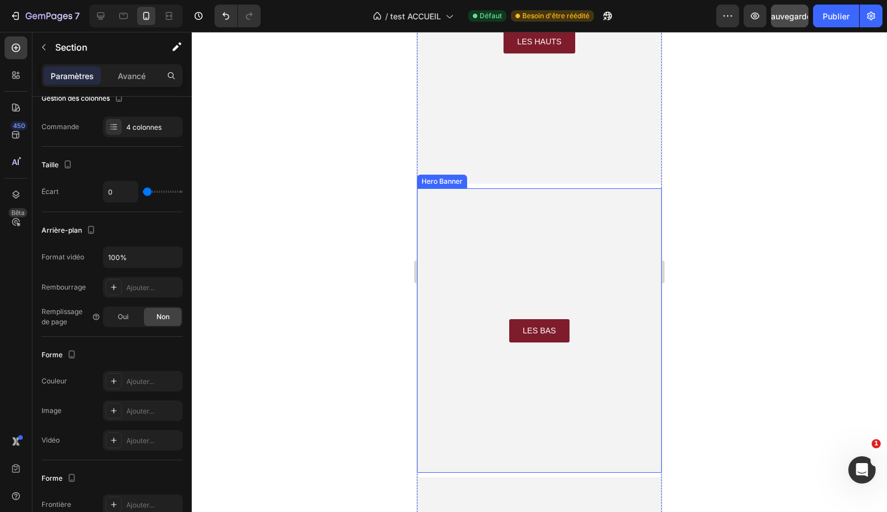
click at [440, 184] on div "Hero Banner" at bounding box center [442, 181] width 46 height 10
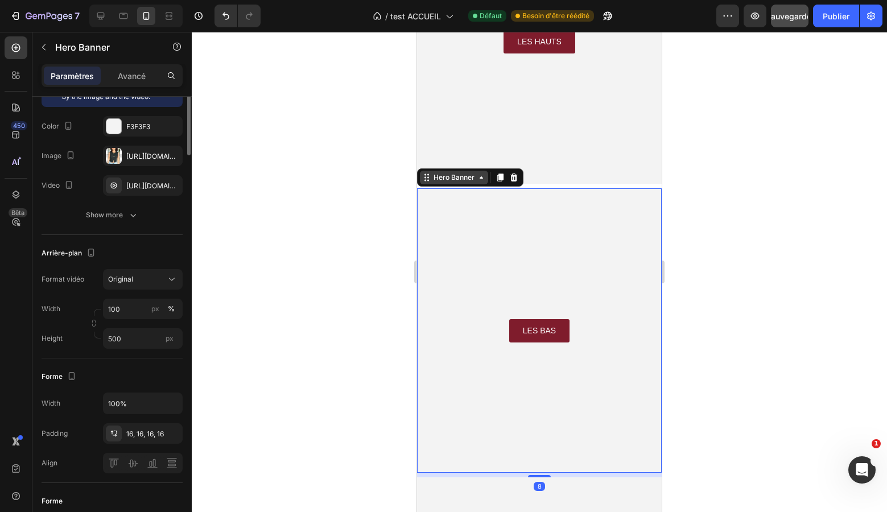
scroll to position [0, 0]
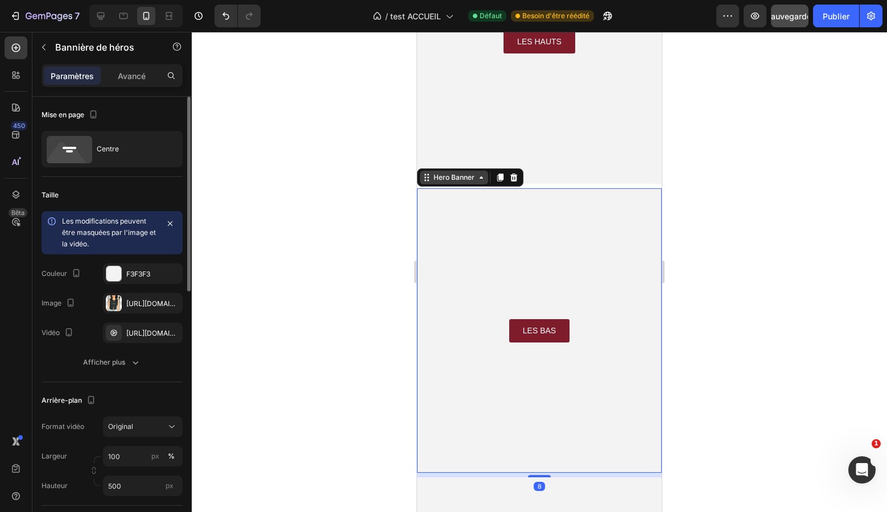
click at [443, 181] on div "Hero Banner" at bounding box center [454, 177] width 46 height 10
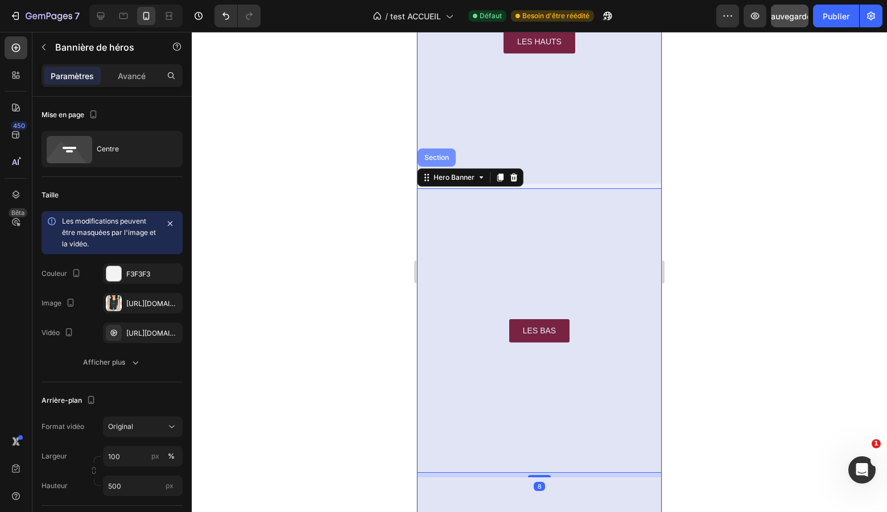
click at [443, 165] on div "Section" at bounding box center [437, 158] width 38 height 18
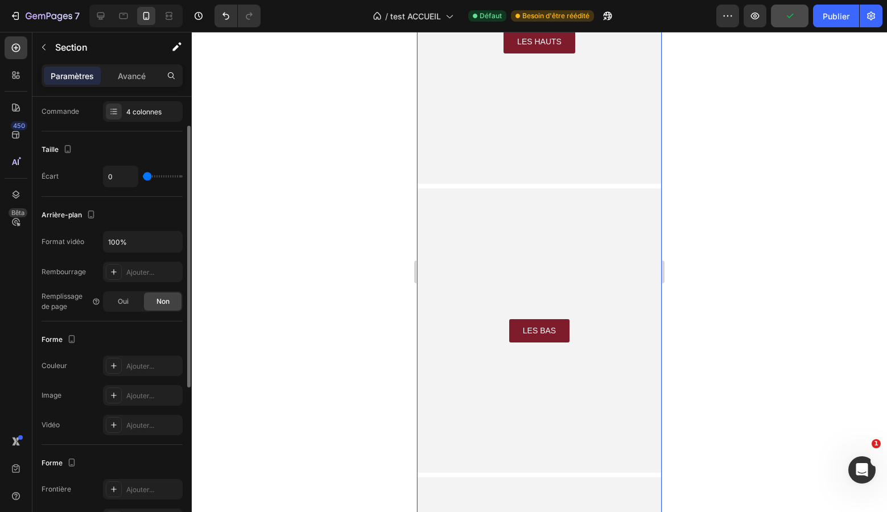
scroll to position [173, 0]
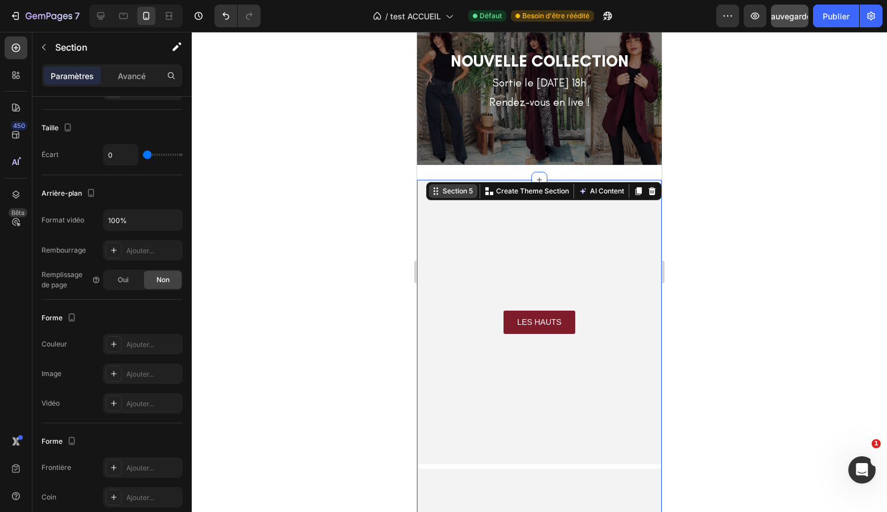
click at [457, 201] on div "Overlay" at bounding box center [539, 322] width 245 height 285
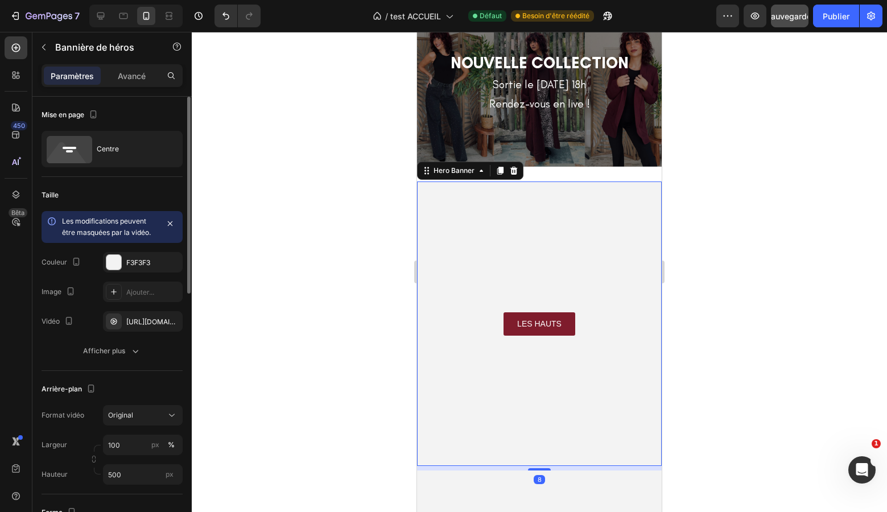
scroll to position [88, 0]
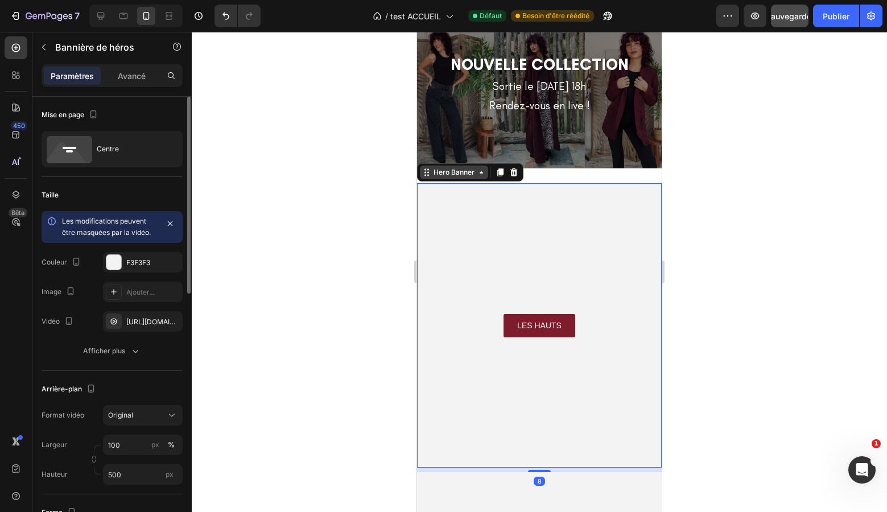
click at [445, 173] on div "Hero Banner" at bounding box center [454, 172] width 46 height 10
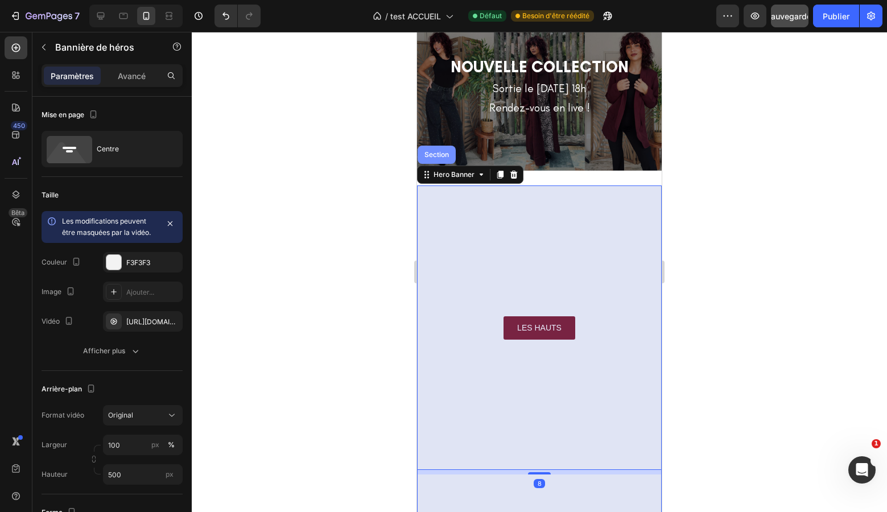
click at [443, 159] on div "Section" at bounding box center [437, 155] width 38 height 18
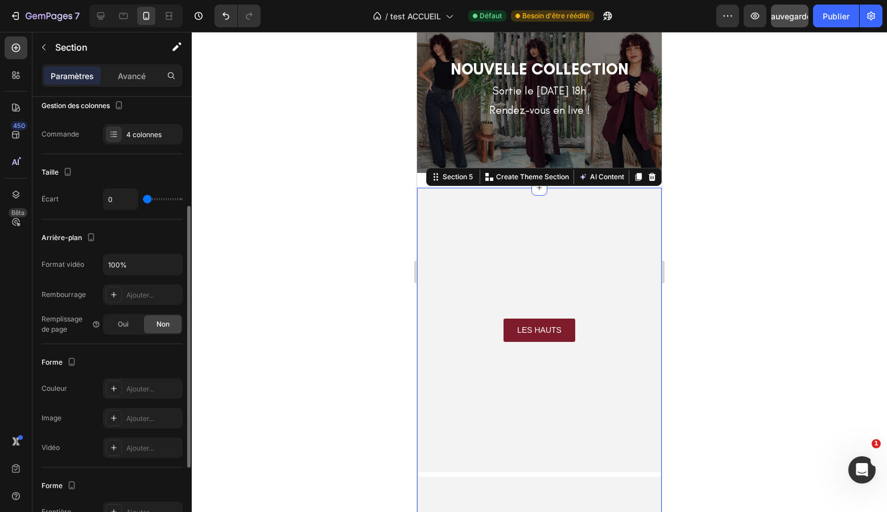
scroll to position [3, 0]
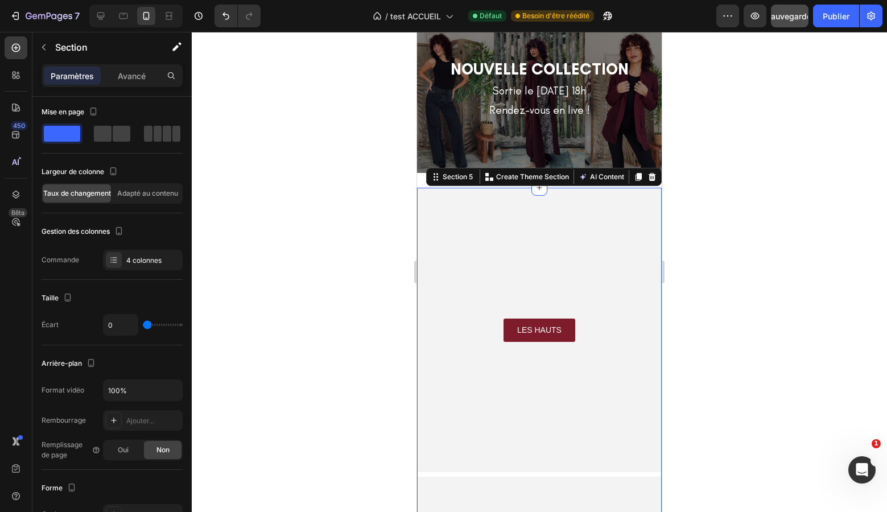
click at [800, 26] on button "Sauvegarder" at bounding box center [790, 16] width 38 height 23
click at [817, 19] on button "Publier" at bounding box center [836, 16] width 46 height 23
